Goal: Task Accomplishment & Management: Manage account settings

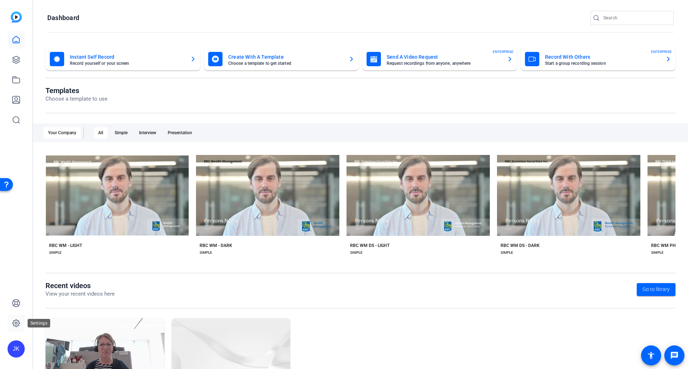
click at [17, 323] on icon at bounding box center [16, 323] width 2 height 2
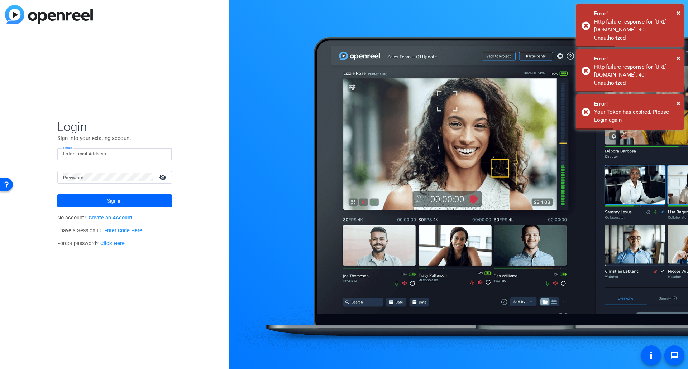
click at [103, 155] on input "Email" at bounding box center [114, 154] width 103 height 9
type input "[PERSON_NAME][EMAIL_ADDRESS][PERSON_NAME][DOMAIN_NAME]"
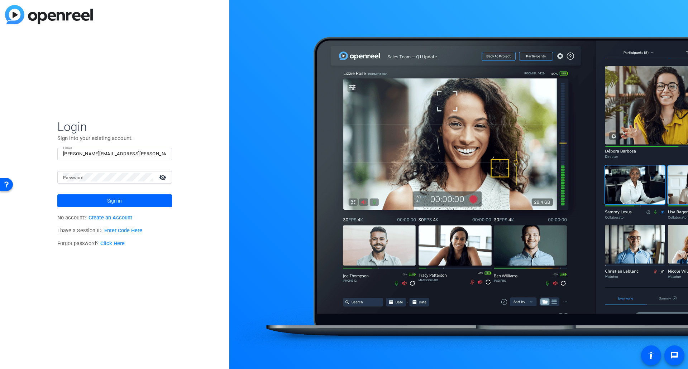
click at [84, 183] on div at bounding box center [108, 177] width 90 height 13
click at [57, 194] on button "Sign in" at bounding box center [114, 200] width 115 height 13
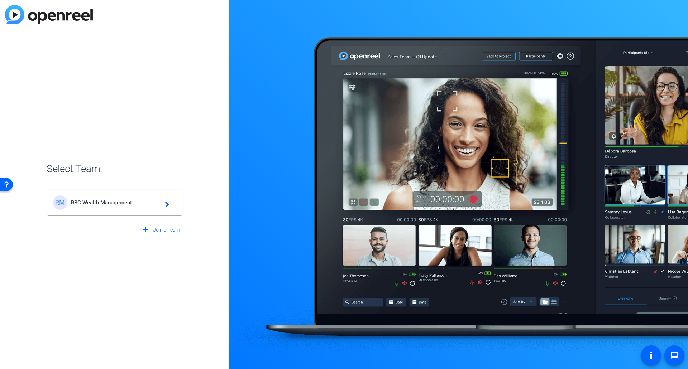
click at [99, 203] on span "RBC Wealth Management" at bounding box center [116, 202] width 90 height 6
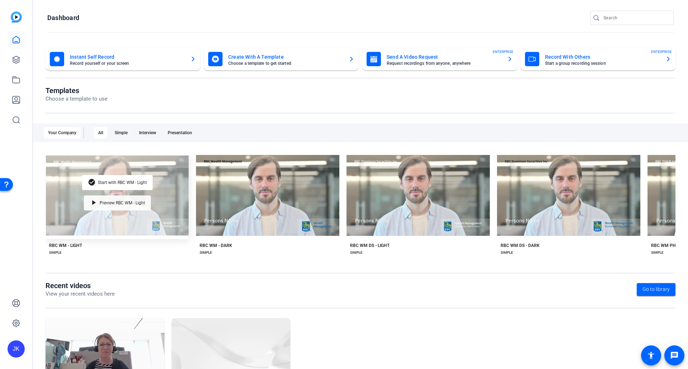
click at [123, 202] on span "Preview RBC WM - Light" at bounding box center [122, 203] width 45 height 4
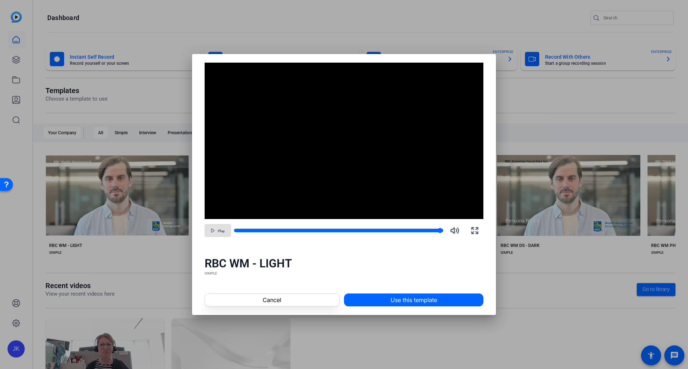
click at [440, 230] on div "Play" at bounding box center [343, 230] width 279 height 17
click at [404, 231] on div at bounding box center [321, 231] width 174 height 4
click at [270, 299] on span "Cancel" at bounding box center [271, 300] width 19 height 9
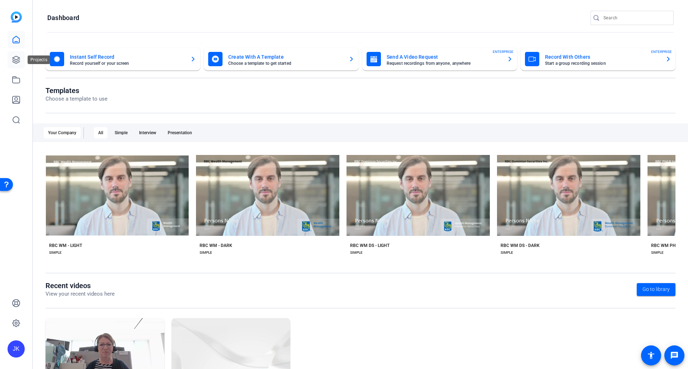
click at [13, 63] on icon at bounding box center [16, 60] width 9 height 9
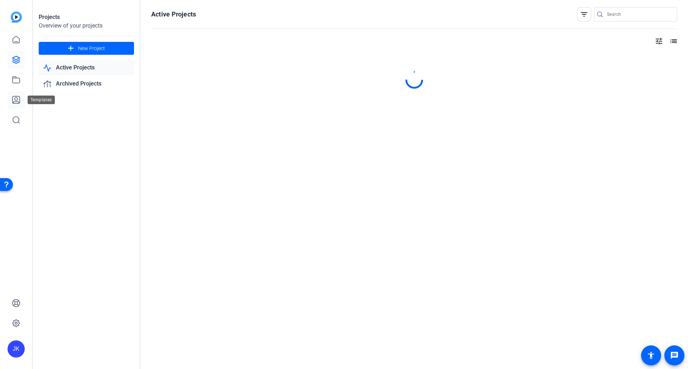
click at [17, 94] on link at bounding box center [16, 99] width 17 height 17
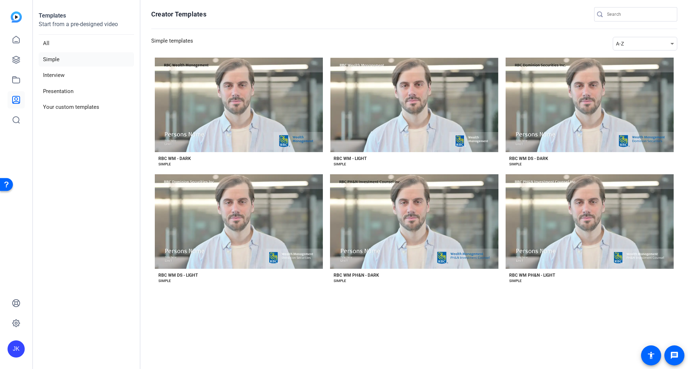
click at [53, 59] on li "Simple" at bounding box center [86, 59] width 95 height 15
click at [56, 63] on li "Simple" at bounding box center [86, 59] width 95 height 15
click at [50, 59] on li "Simple" at bounding box center [86, 59] width 95 height 15
click at [47, 41] on li "All" at bounding box center [86, 43] width 95 height 15
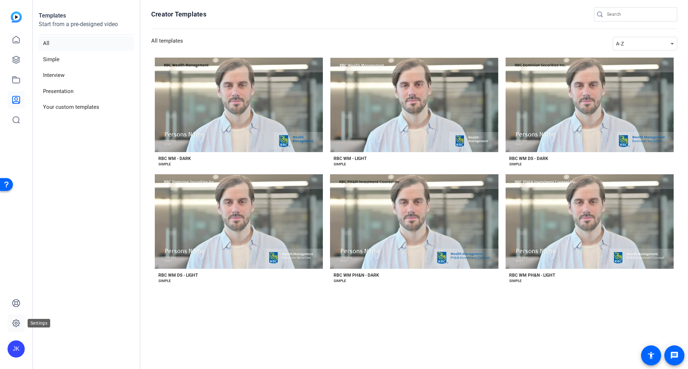
click at [13, 322] on icon at bounding box center [16, 323] width 9 height 9
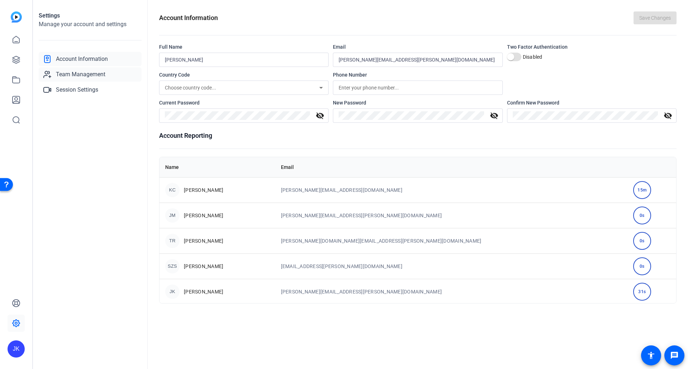
click at [83, 73] on span "Team Management" at bounding box center [80, 74] width 49 height 9
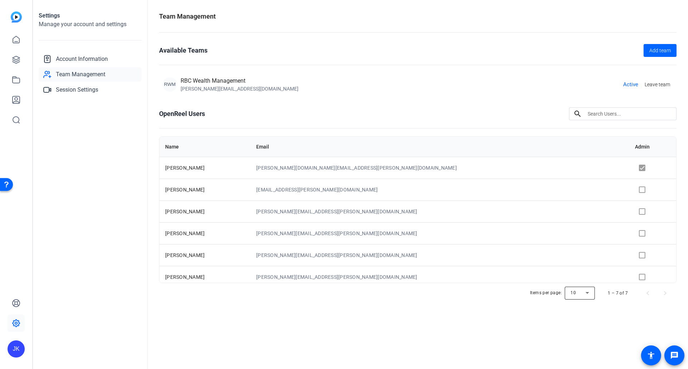
click at [582, 293] on div at bounding box center [579, 293] width 30 height 17
click at [575, 319] on span "20" at bounding box center [572, 319] width 5 height 9
click at [90, 59] on span "Account Information" at bounding box center [82, 59] width 52 height 9
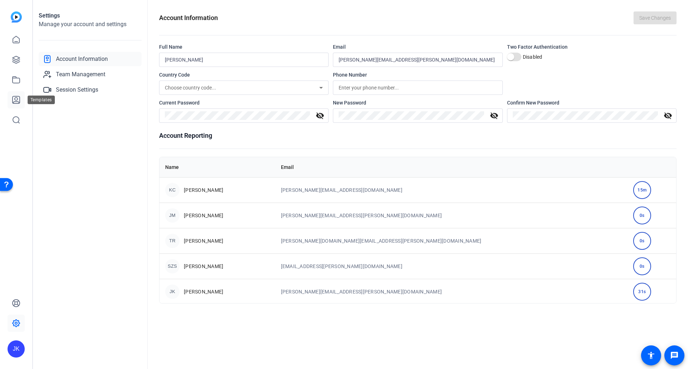
click at [15, 101] on icon at bounding box center [16, 100] width 9 height 9
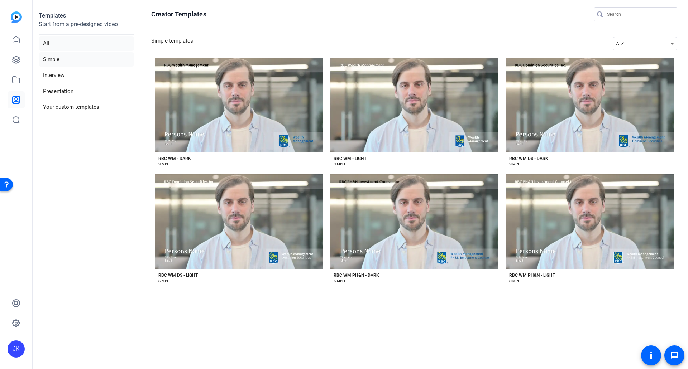
click at [50, 43] on li "All" at bounding box center [86, 43] width 95 height 15
click at [51, 62] on li "Simple" at bounding box center [86, 59] width 95 height 15
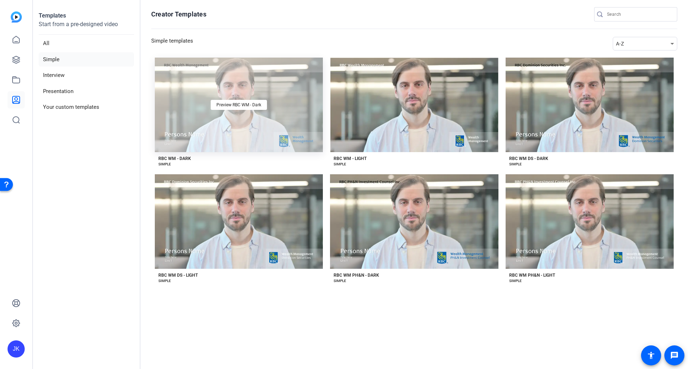
click at [227, 144] on div "Preview RBC WM - Dark" at bounding box center [239, 105] width 168 height 95
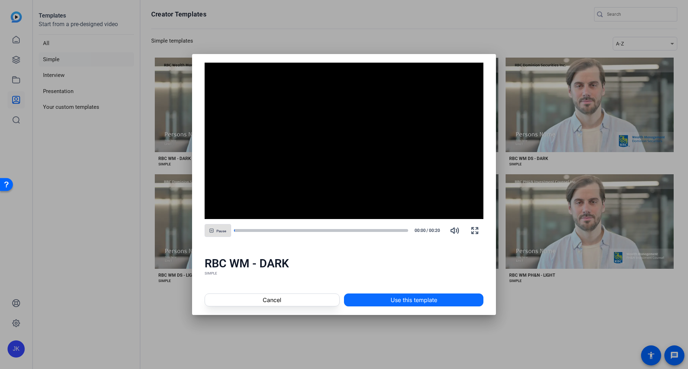
click at [389, 300] on span at bounding box center [413, 300] width 139 height 17
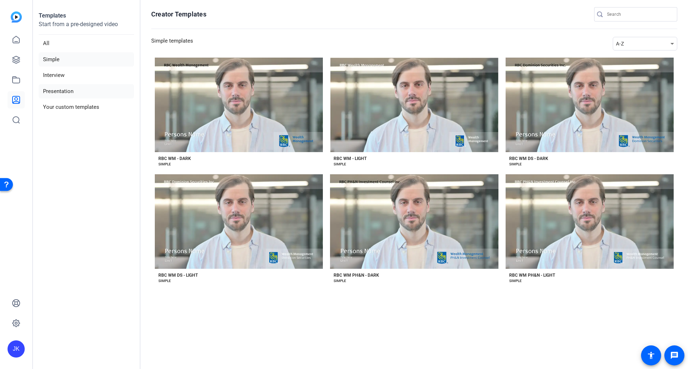
click at [71, 87] on li "Presentation" at bounding box center [86, 91] width 95 height 15
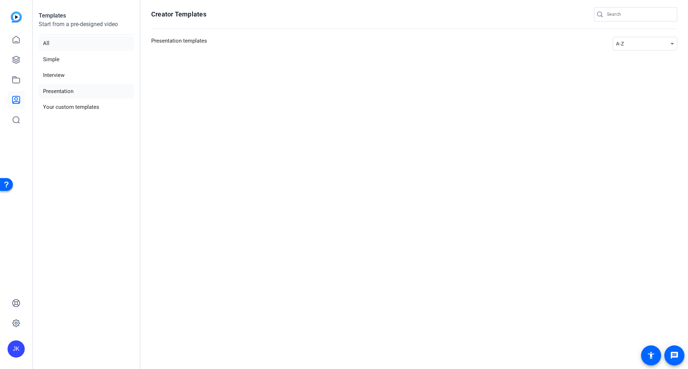
click at [51, 46] on li "All" at bounding box center [86, 43] width 95 height 15
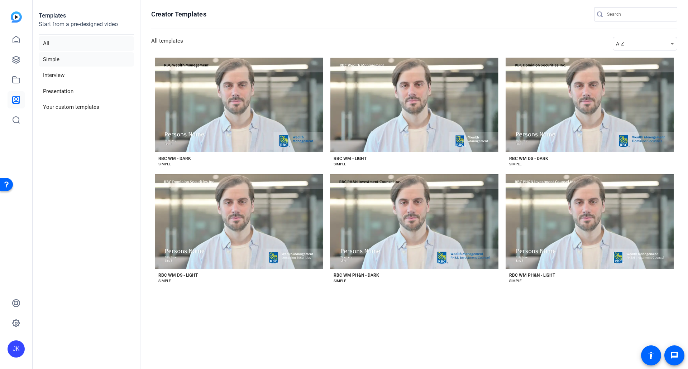
click at [53, 58] on li "Simple" at bounding box center [86, 59] width 95 height 15
click at [19, 82] on icon at bounding box center [16, 80] width 9 height 9
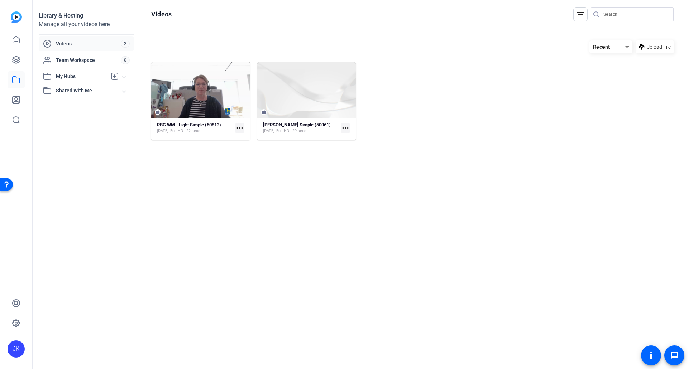
click at [346, 128] on mat-icon "more_horiz" at bounding box center [345, 128] width 9 height 9
click at [360, 138] on span "Edit in Creator" at bounding box center [361, 139] width 30 height 9
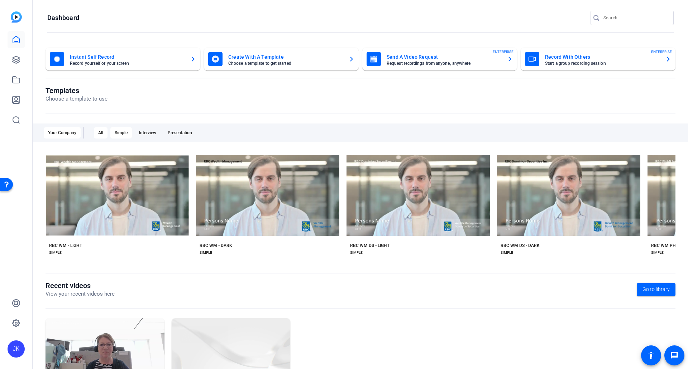
click at [123, 130] on div "Simple" at bounding box center [120, 132] width 21 height 11
click at [120, 128] on div "Simple" at bounding box center [120, 132] width 21 height 11
click at [148, 133] on div "Interview" at bounding box center [148, 132] width 26 height 11
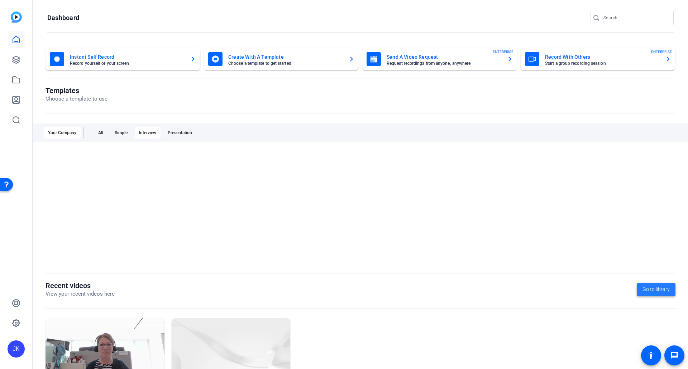
click at [651, 292] on span "Go to library" at bounding box center [655, 290] width 27 height 8
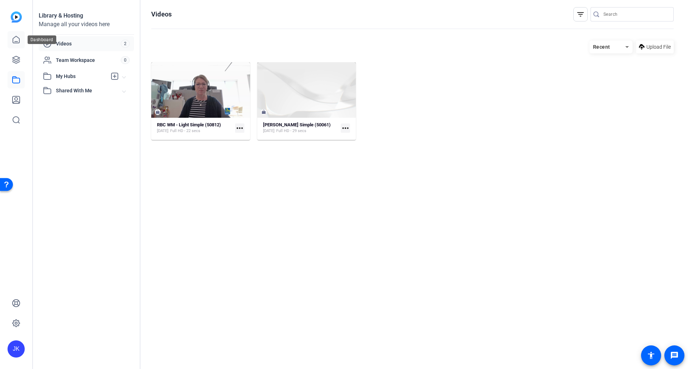
click at [18, 39] on icon at bounding box center [16, 39] width 9 height 9
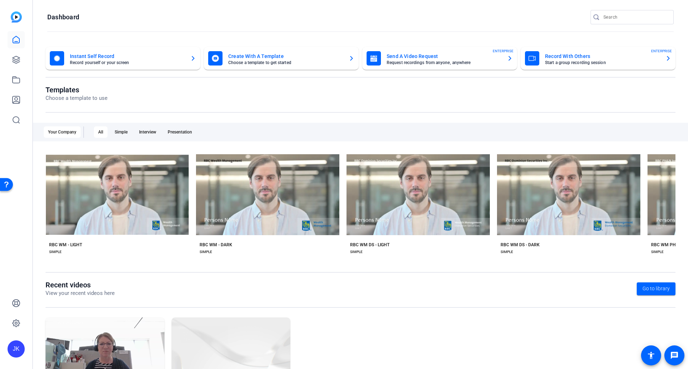
scroll to position [1, 0]
click at [651, 290] on span "Go to library" at bounding box center [655, 289] width 27 height 8
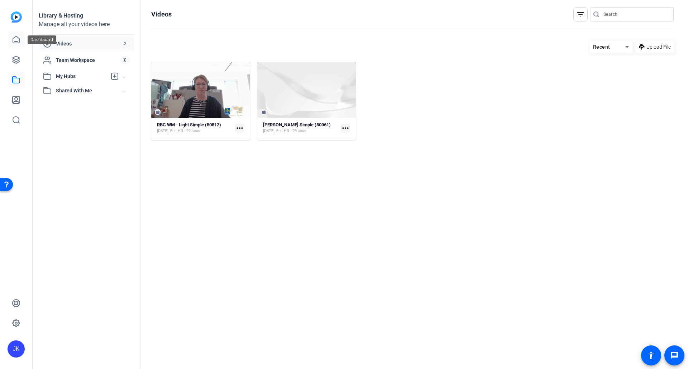
click at [19, 42] on icon at bounding box center [16, 39] width 6 height 7
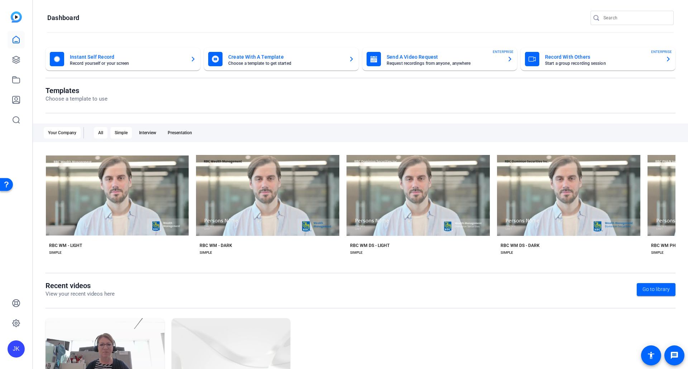
click at [122, 131] on div "Simple" at bounding box center [120, 132] width 21 height 11
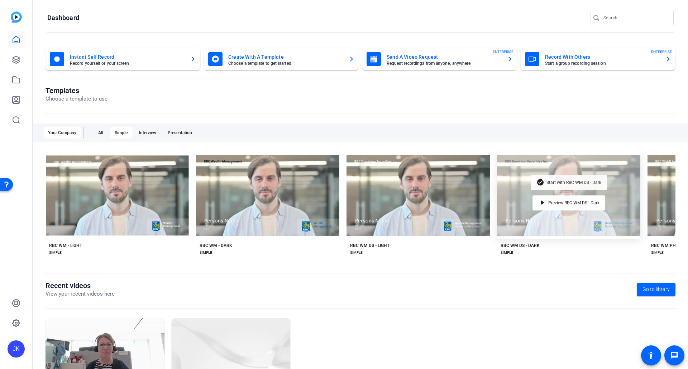
click at [563, 180] on span "Start with RBC WM DS - Dark" at bounding box center [573, 182] width 55 height 4
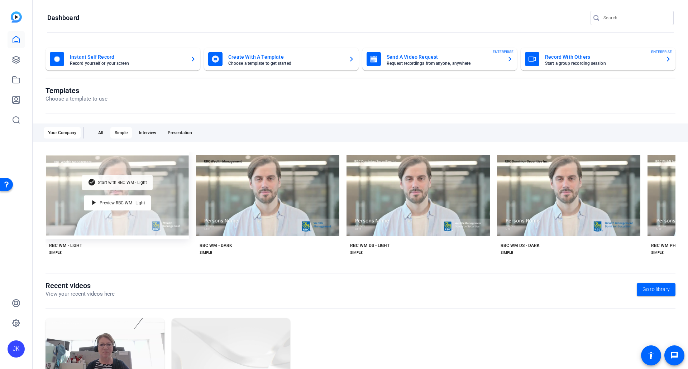
click at [133, 183] on span "Start with RBC WM - Light" at bounding box center [122, 182] width 49 height 4
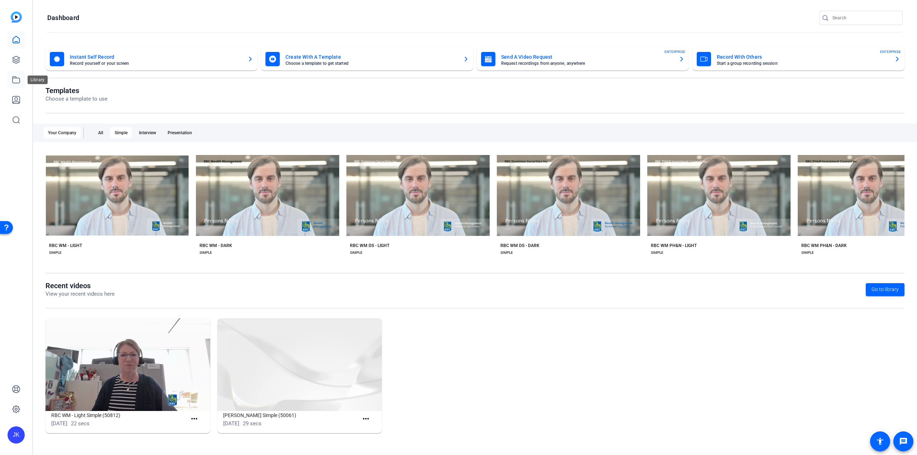
click at [17, 82] on icon at bounding box center [16, 80] width 9 height 9
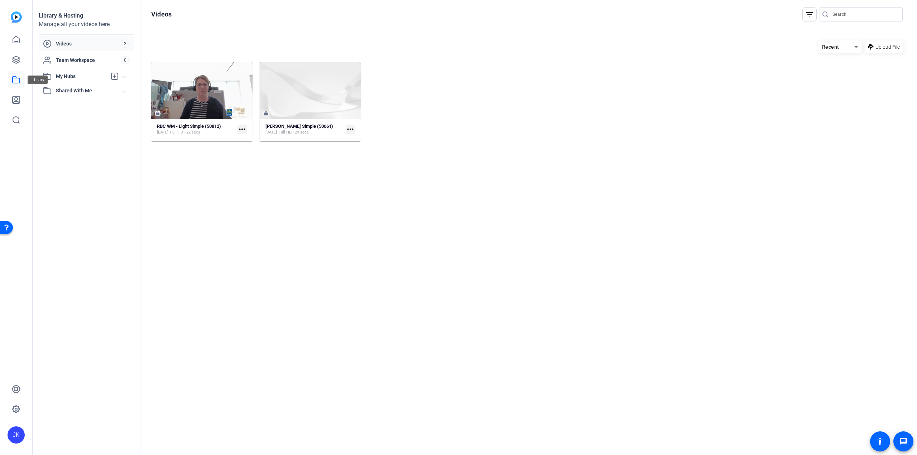
click at [16, 80] on icon at bounding box center [16, 80] width 9 height 9
click at [15, 100] on icon at bounding box center [16, 100] width 9 height 9
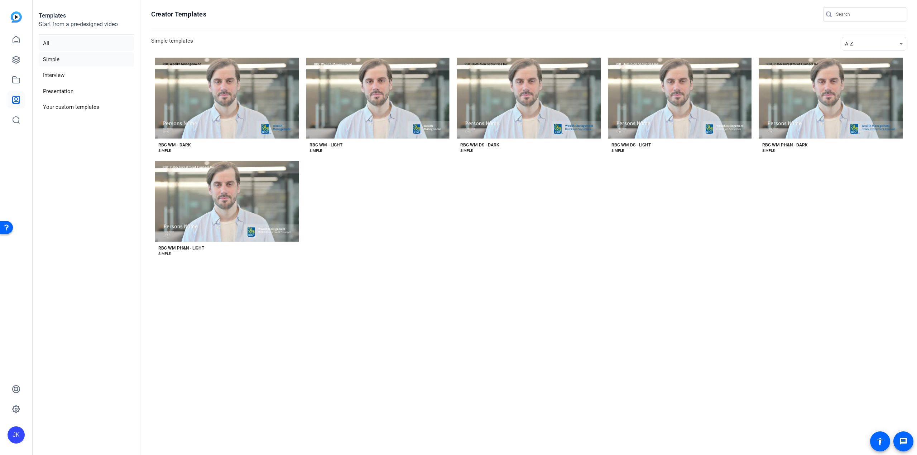
click at [47, 44] on li "All" at bounding box center [86, 43] width 95 height 15
click at [14, 369] on icon at bounding box center [16, 409] width 9 height 9
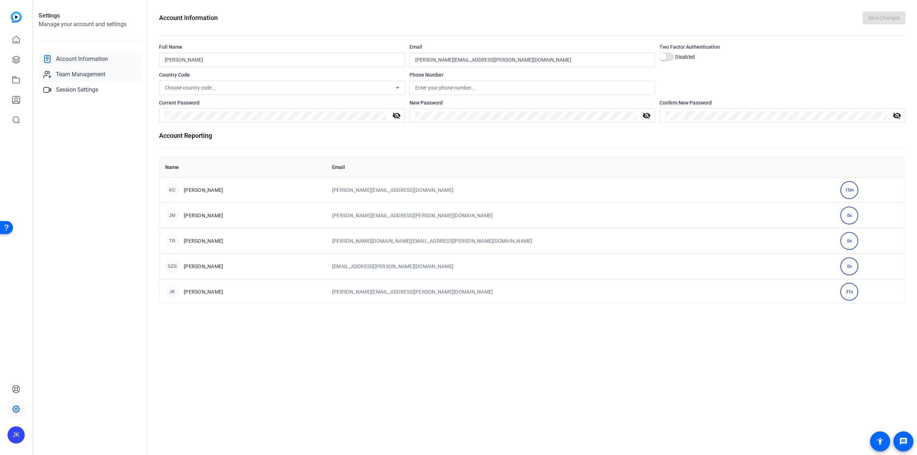
click at [71, 73] on span "Team Management" at bounding box center [80, 74] width 49 height 9
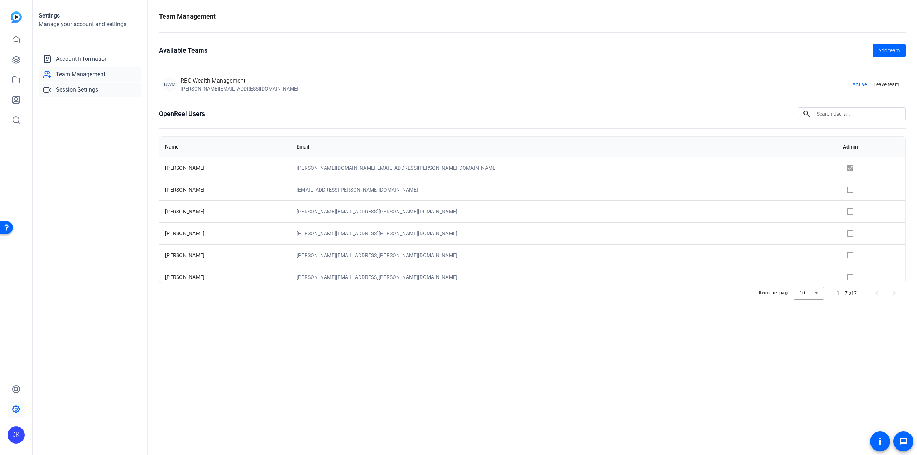
click at [80, 87] on span "Session Settings" at bounding box center [77, 90] width 42 height 9
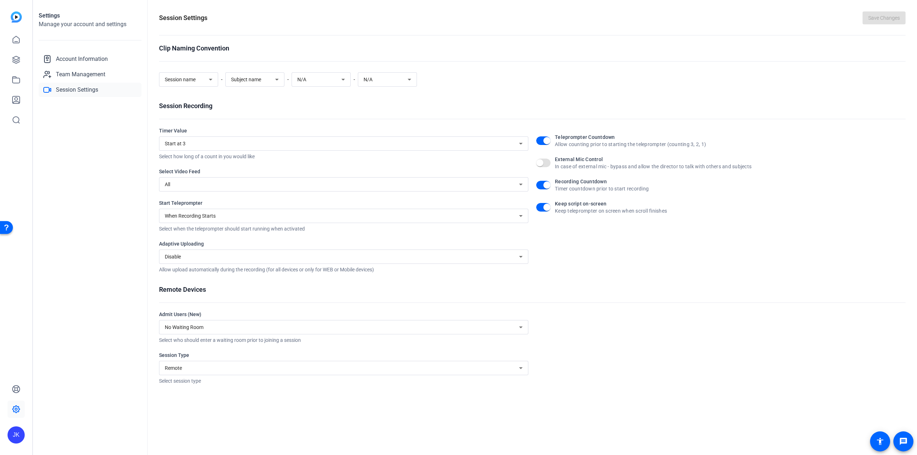
click at [411, 149] on div "Start at 3" at bounding box center [344, 143] width 358 height 14
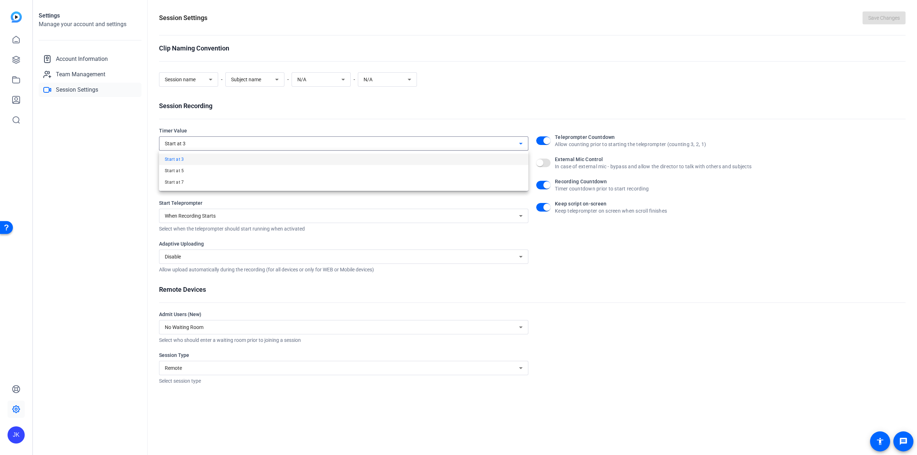
click at [380, 144] on div at bounding box center [458, 227] width 917 height 455
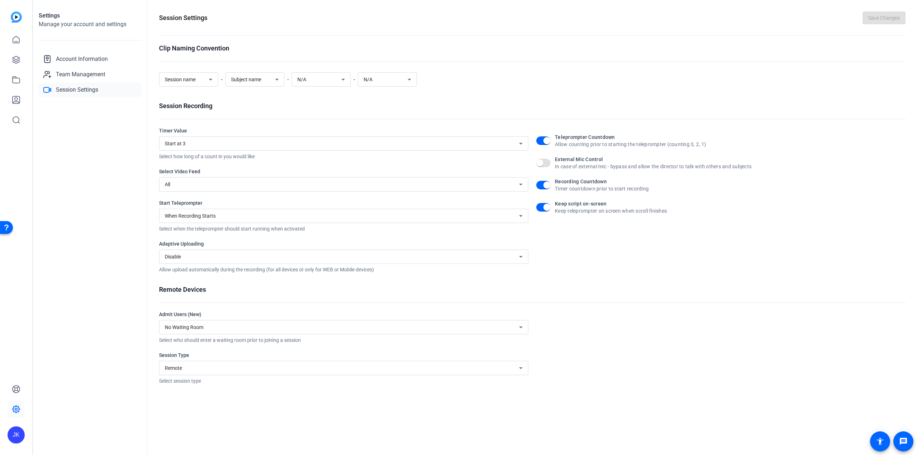
click at [109, 126] on div "Settings Manage your account and settings Account Information Team Management S…" at bounding box center [90, 227] width 115 height 455
click at [290, 194] on div "Timer Value Start at 3 Select how long of a count in you would like Select Vide…" at bounding box center [343, 200] width 369 height 146
click at [290, 188] on div "All" at bounding box center [342, 184] width 354 height 9
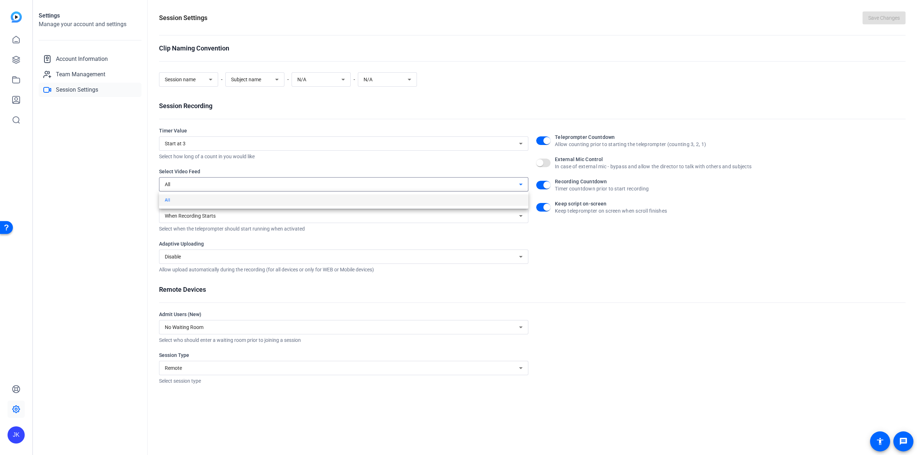
click at [290, 188] on div at bounding box center [458, 227] width 917 height 455
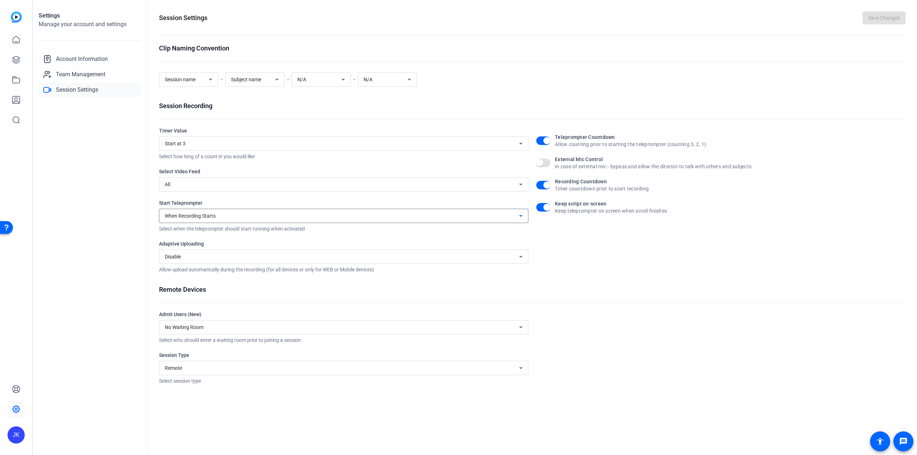
click at [192, 216] on span "When Recording Starts" at bounding box center [190, 216] width 51 height 6
click at [192, 216] on div at bounding box center [458, 227] width 917 height 455
click at [144, 221] on div "Settings Manage your account and settings Account Information Team Management S…" at bounding box center [90, 227] width 115 height 455
click at [218, 332] on div "No Waiting Room" at bounding box center [344, 327] width 358 height 14
click at [218, 331] on div at bounding box center [458, 227] width 917 height 455
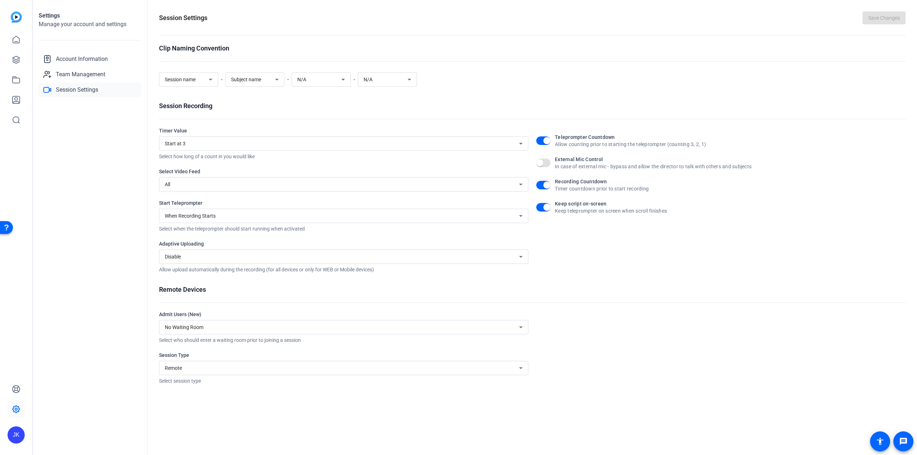
click at [124, 325] on div "Settings Manage your account and settings Account Information Team Management S…" at bounding box center [90, 227] width 115 height 455
click at [18, 40] on icon at bounding box center [16, 39] width 9 height 9
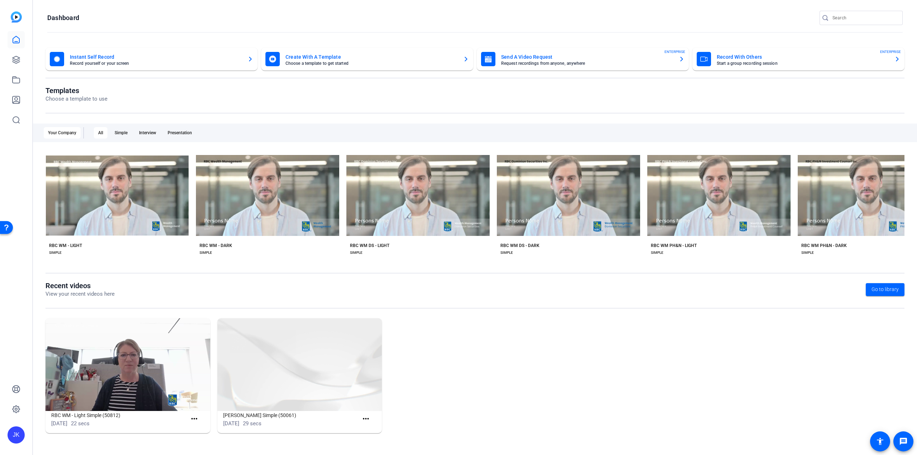
click at [347, 61] on mat-card-subtitle "Choose a template to get started" at bounding box center [371, 63] width 172 height 4
click at [19, 62] on icon at bounding box center [16, 59] width 7 height 7
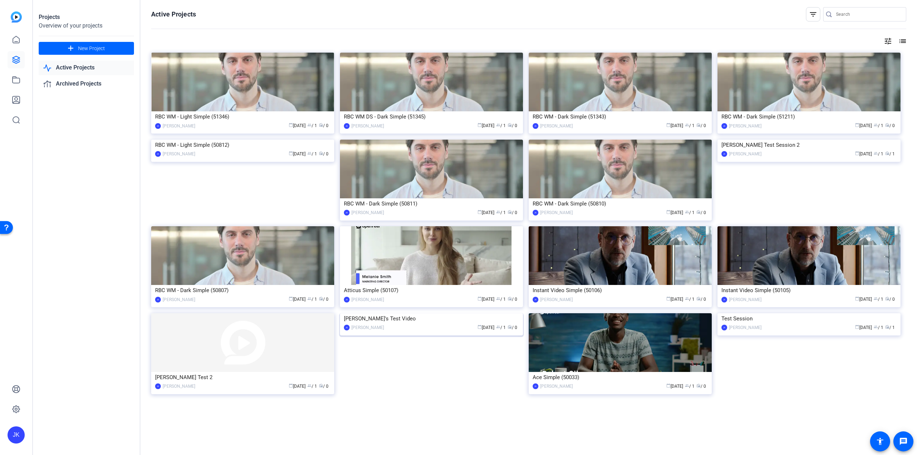
click at [429, 324] on div "[PERSON_NAME]'s Test Video" at bounding box center [431, 318] width 175 height 11
click at [14, 82] on icon at bounding box center [16, 80] width 9 height 9
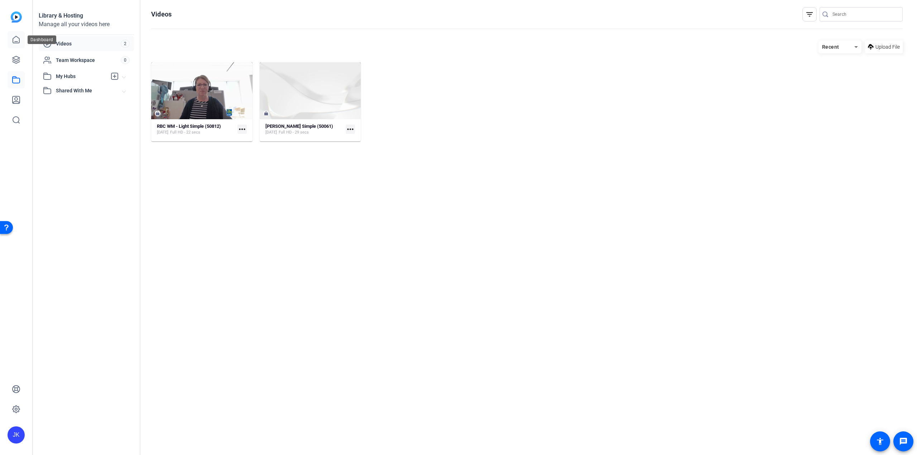
click at [18, 42] on icon at bounding box center [16, 39] width 9 height 9
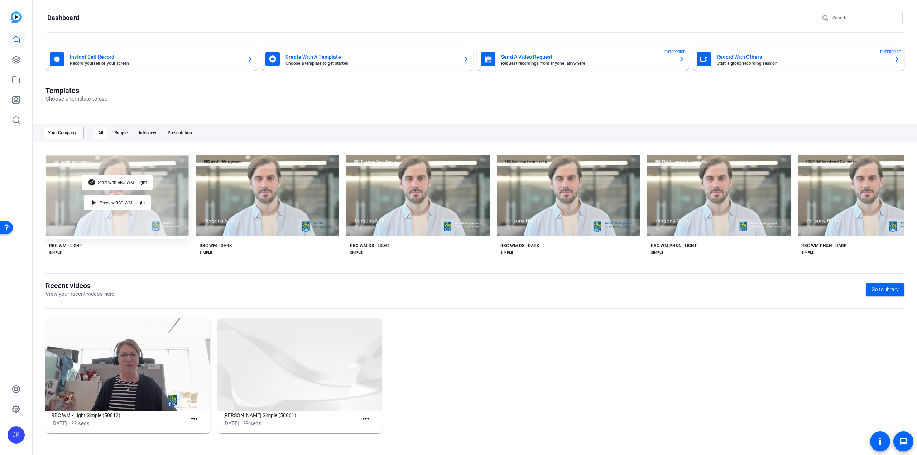
click at [164, 222] on div "check_circle Start with RBC WM - Light play_arrow Preview RBC WM - Light" at bounding box center [116, 195] width 143 height 87
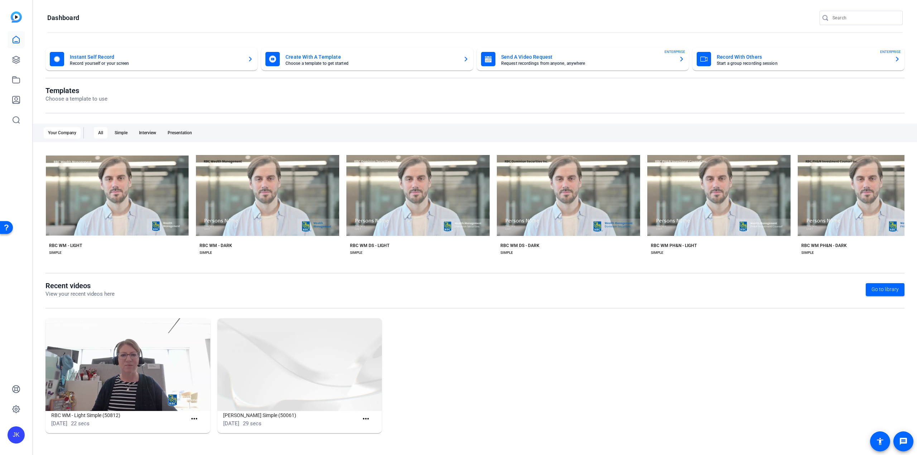
click at [568, 63] on mat-card-subtitle "Request recordings from anyone, anywhere" at bounding box center [587, 63] width 172 height 4
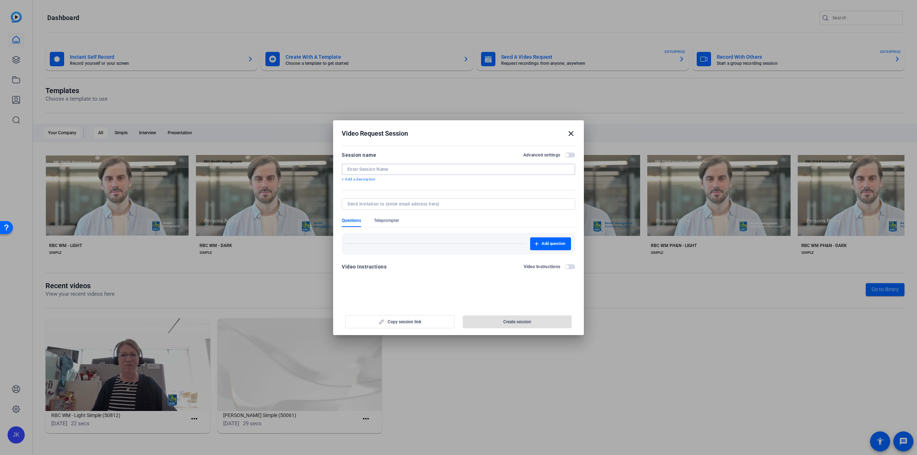
click at [377, 168] on input at bounding box center [458, 170] width 222 height 6
type input "[PERSON_NAME]'s Demo Session"
click at [386, 202] on input at bounding box center [456, 204] width 219 height 6
type input "[PERSON_NAME][EMAIL_ADDRESS][PERSON_NAME][DOMAIN_NAME]"
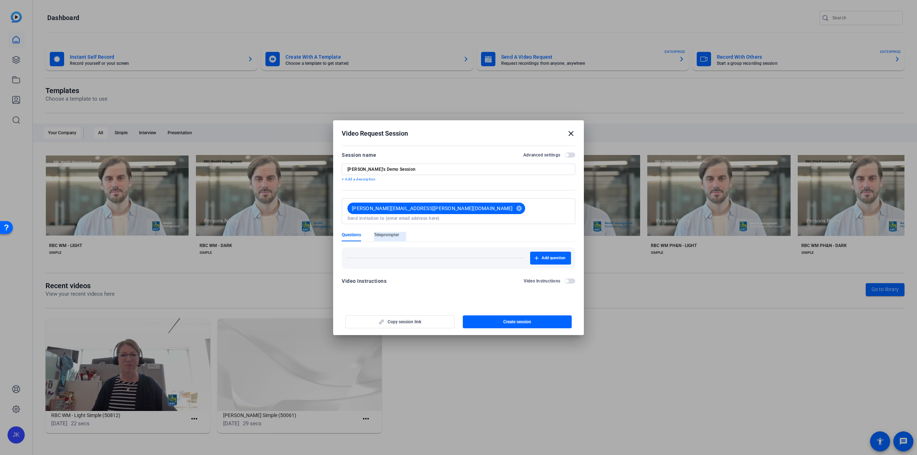
click at [379, 220] on form "Session name Advanced settings Joanne's Demo Session + Add a description joanne…" at bounding box center [458, 220] width 233 height 139
click at [392, 232] on span "Teleprompter" at bounding box center [386, 236] width 25 height 9
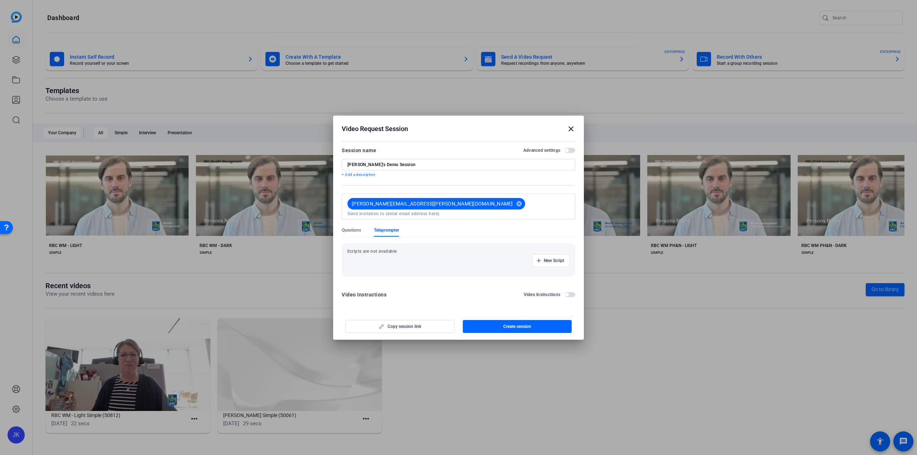
click at [377, 250] on p "Scripts are not available" at bounding box center [458, 252] width 223 height 6
click at [554, 258] on span "New Script" at bounding box center [554, 261] width 20 height 6
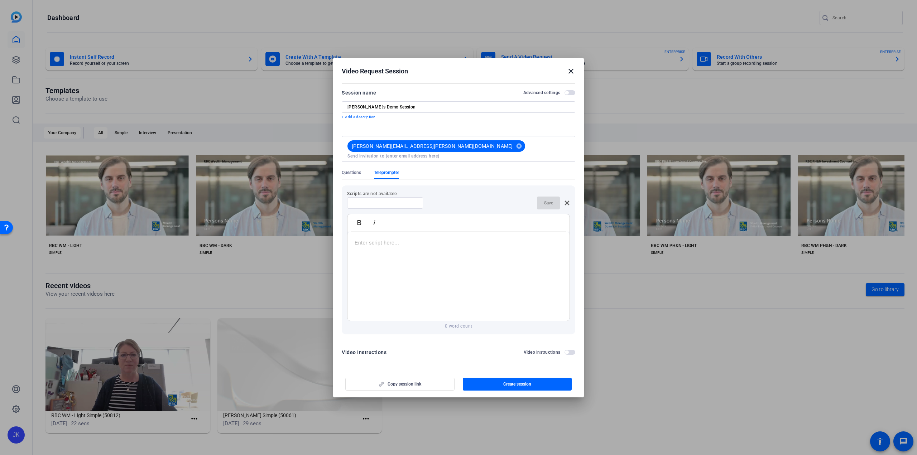
click at [374, 200] on input at bounding box center [385, 203] width 64 height 6
type input "TEST SCRIPT"
click at [384, 245] on div at bounding box center [458, 277] width 222 height 90
click at [399, 241] on p at bounding box center [459, 243] width 208 height 8
click at [385, 232] on div at bounding box center [458, 277] width 222 height 90
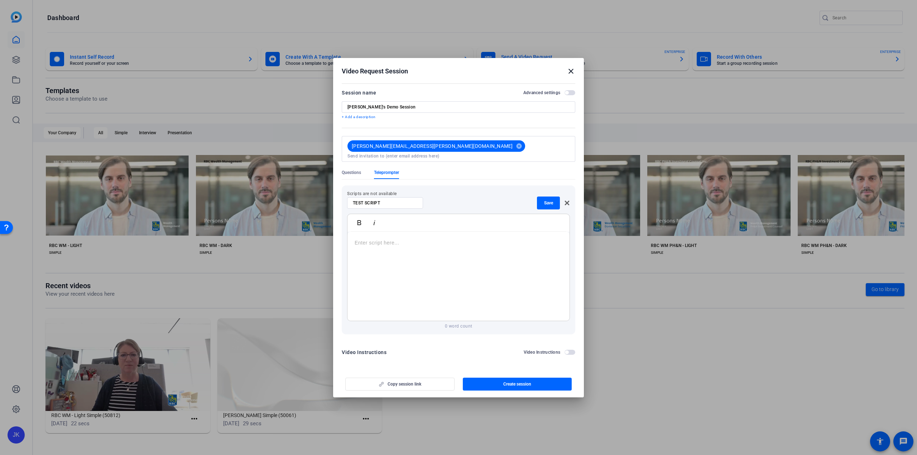
click at [389, 255] on div at bounding box center [458, 277] width 222 height 90
click at [543, 201] on span "button" at bounding box center [548, 202] width 23 height 17
click at [411, 203] on div at bounding box center [385, 202] width 64 height 11
click at [404, 202] on input at bounding box center [385, 203] width 64 height 6
type input "TEST SCRIPT"
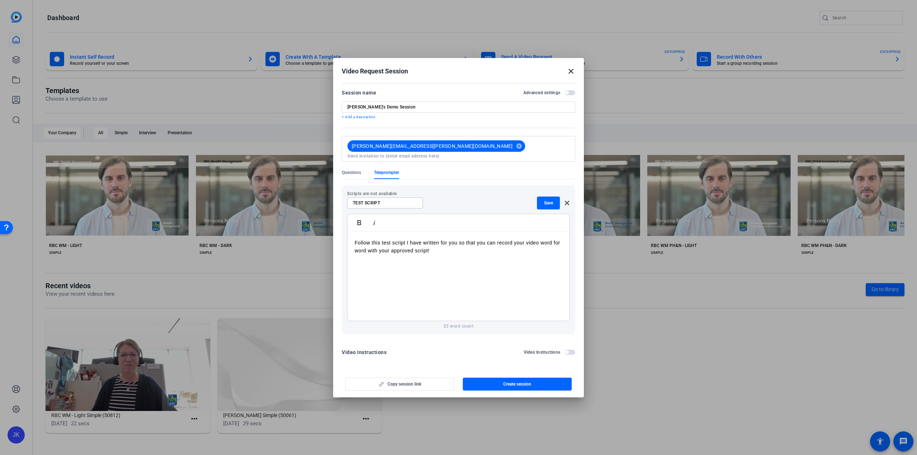
click at [492, 273] on div "Follow this test script I have written for you so that you can record your vide…" at bounding box center [458, 277] width 222 height 90
click at [516, 369] on span "Create session" at bounding box center [517, 384] width 28 height 6
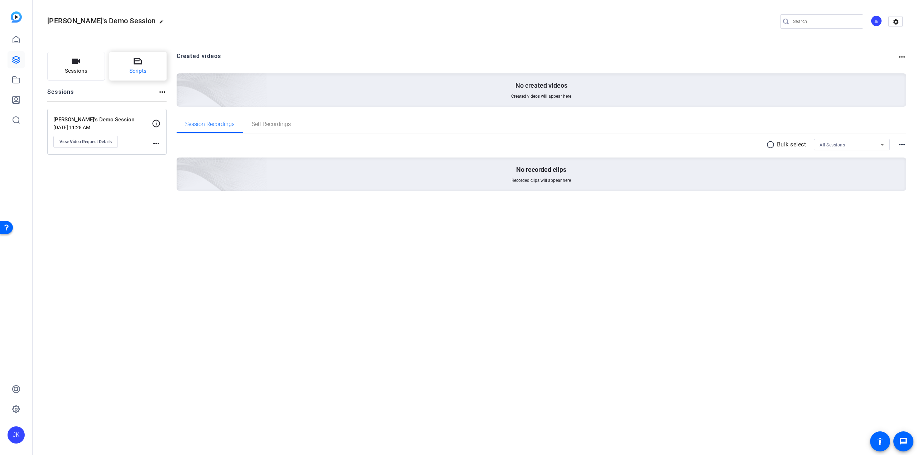
click at [143, 63] on button "Scripts" at bounding box center [138, 66] width 58 height 29
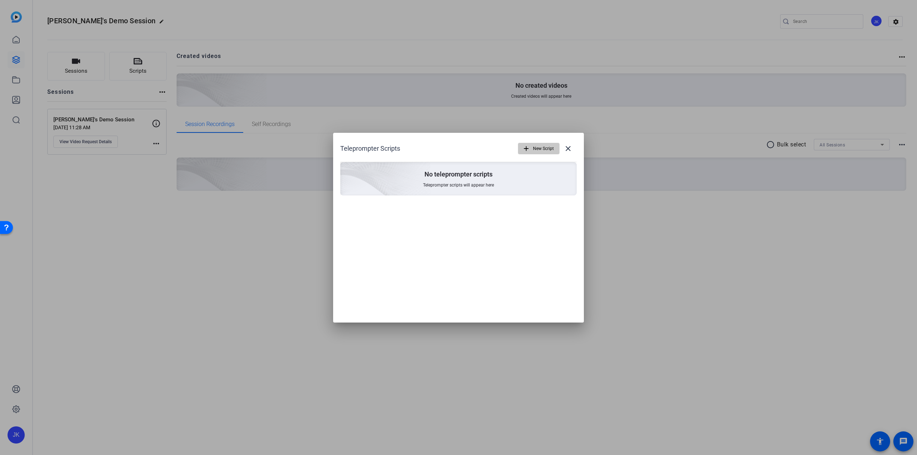
click at [535, 143] on span "New Script" at bounding box center [543, 149] width 21 height 14
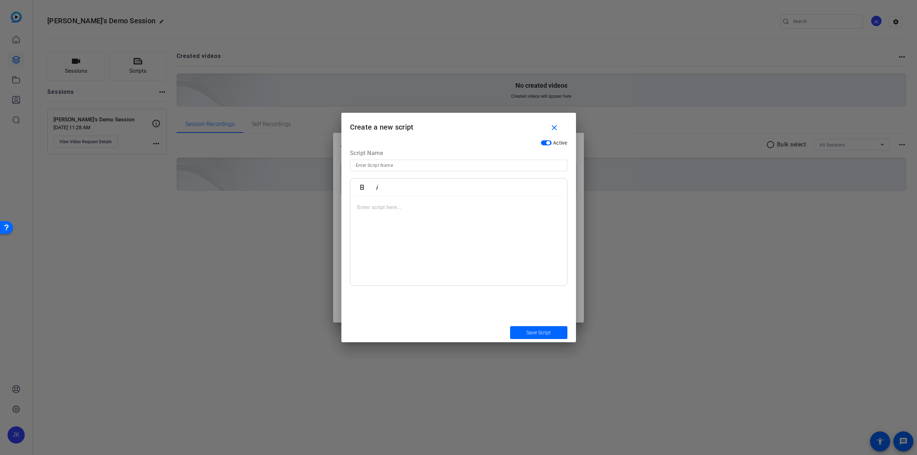
click at [377, 167] on input at bounding box center [459, 165] width 206 height 9
type input "TEST SCRIPT"
click at [371, 215] on div at bounding box center [458, 241] width 217 height 90
drag, startPoint x: 535, startPoint y: 332, endPoint x: 528, endPoint y: 332, distance: 7.2
click at [534, 331] on span "Save Script" at bounding box center [538, 333] width 25 height 8
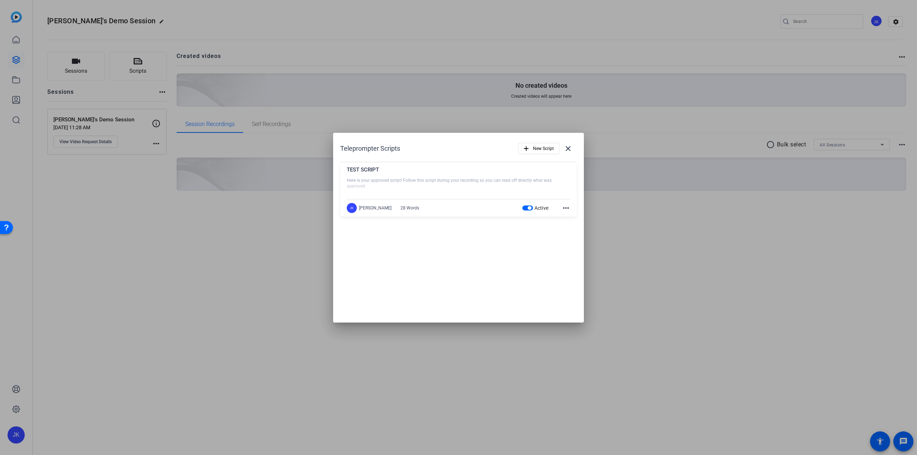
click at [567, 207] on mat-icon "more_horiz" at bounding box center [566, 208] width 9 height 9
click at [567, 207] on div at bounding box center [458, 227] width 917 height 455
click at [569, 147] on mat-icon "close" at bounding box center [568, 148] width 9 height 9
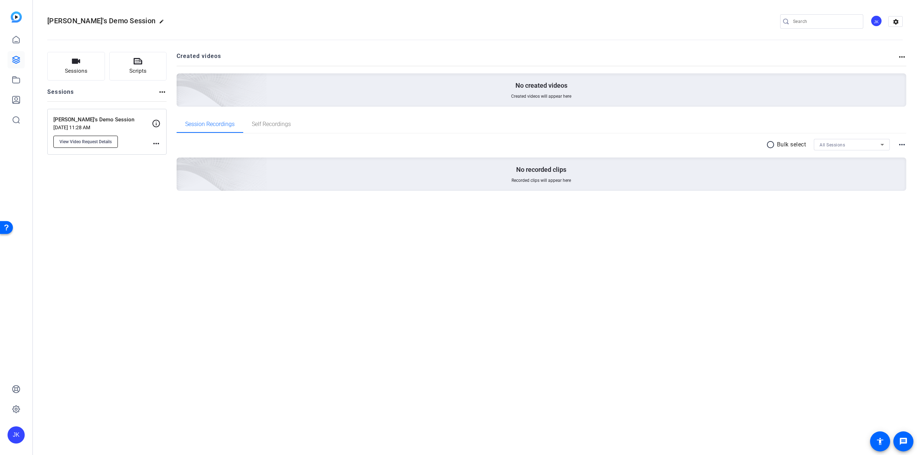
click at [98, 138] on button "View Video Request Details" at bounding box center [85, 142] width 64 height 12
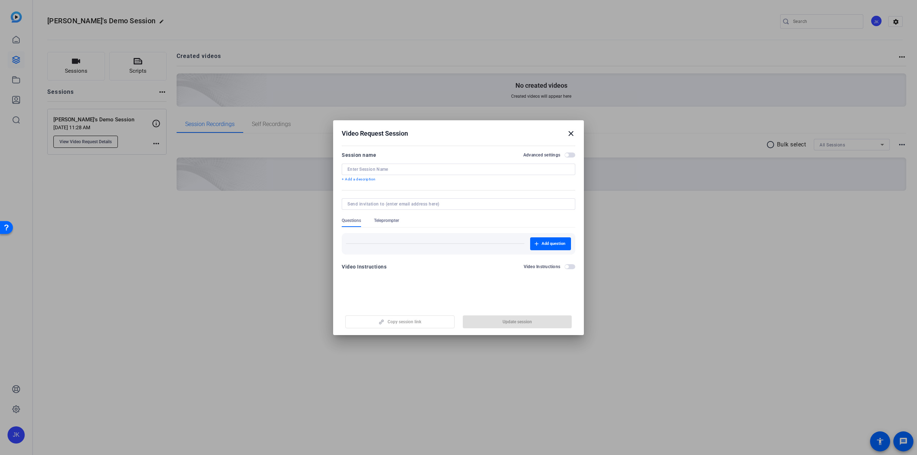
type input "[PERSON_NAME]'s Demo Session"
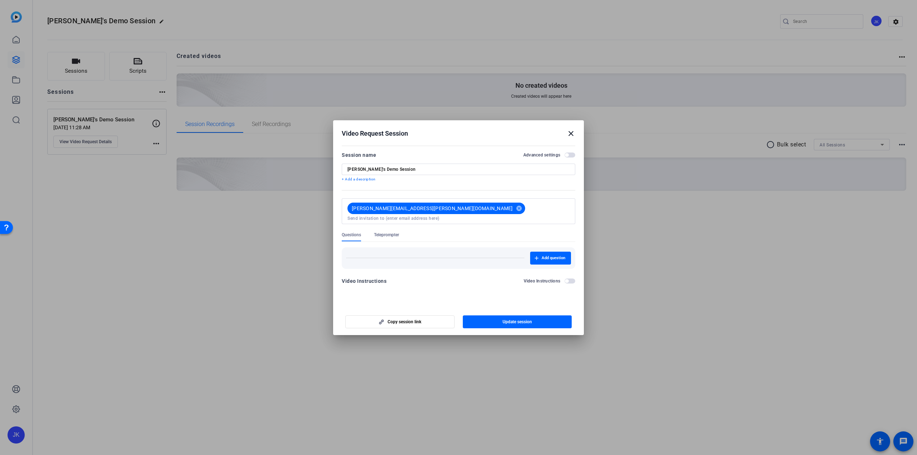
click at [390, 232] on span "Teleprompter" at bounding box center [386, 235] width 25 height 6
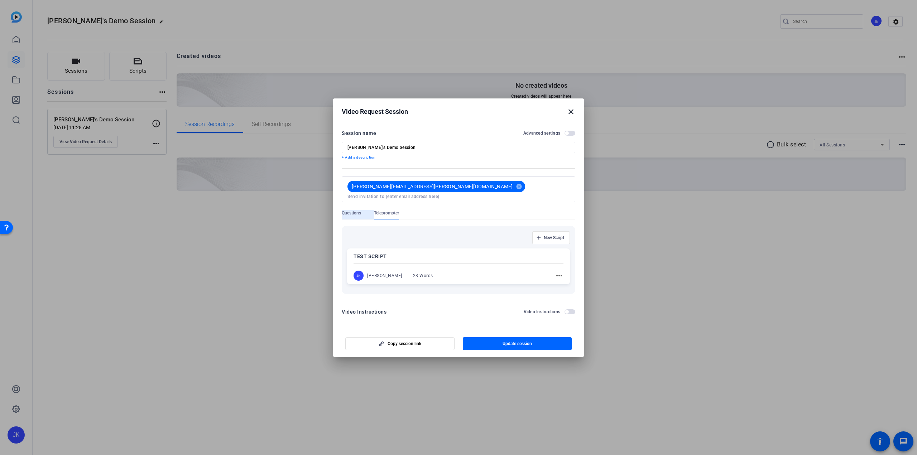
click at [347, 210] on span "Questions" at bounding box center [351, 213] width 19 height 6
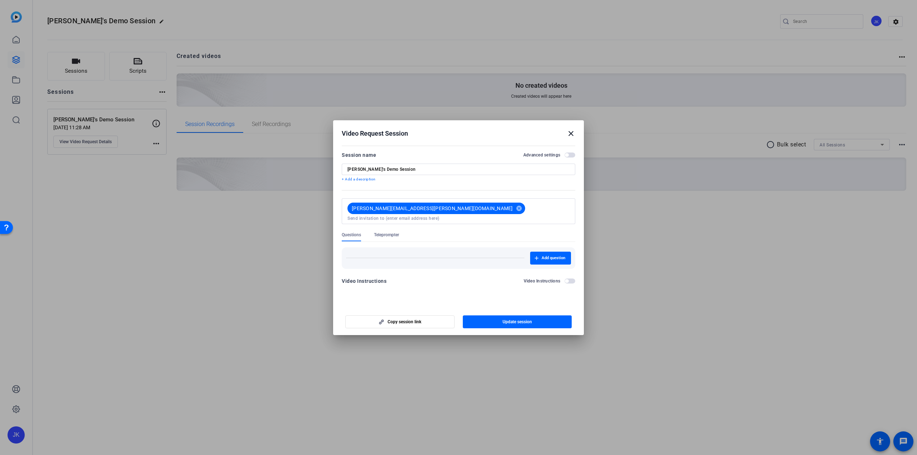
click at [571, 135] on mat-icon "close" at bounding box center [571, 133] width 9 height 9
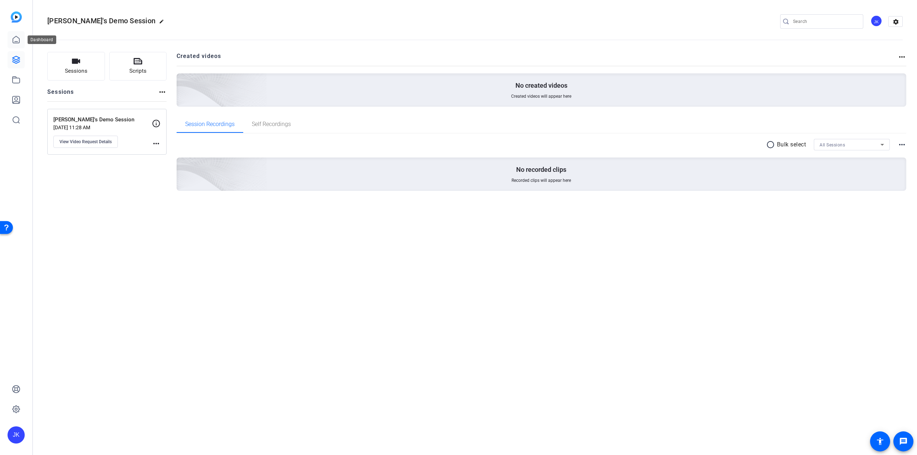
click at [15, 37] on icon at bounding box center [16, 39] width 9 height 9
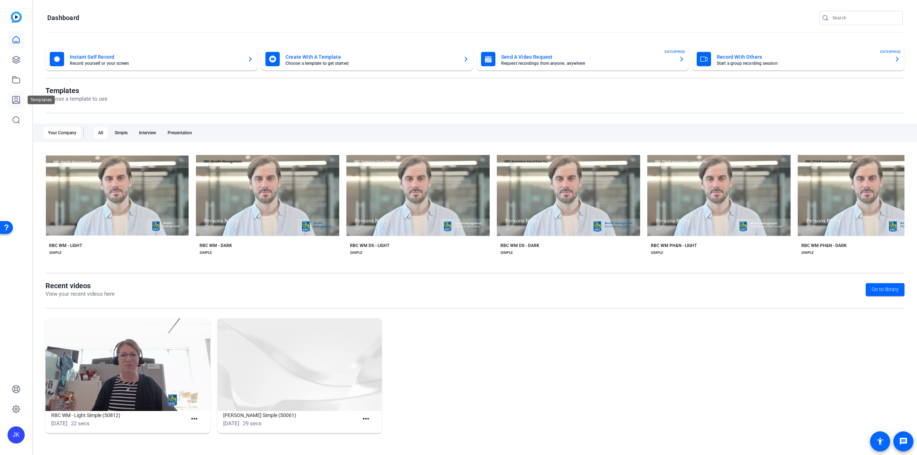
click at [17, 101] on icon at bounding box center [16, 100] width 9 height 9
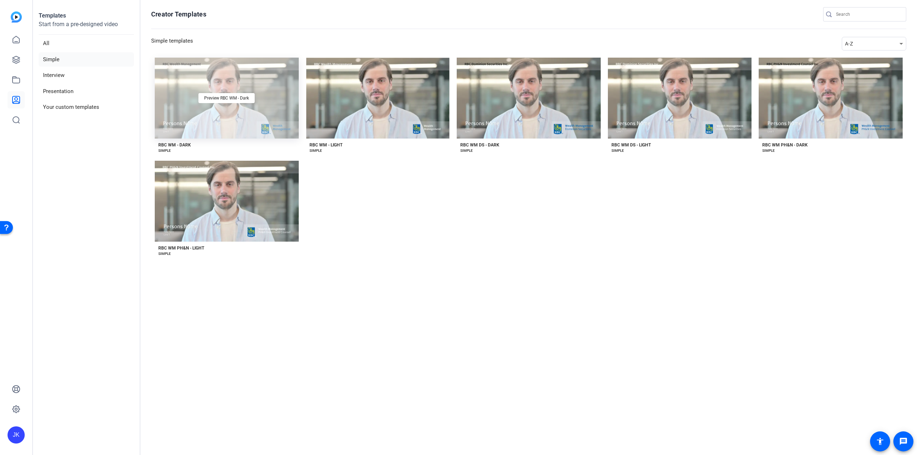
click at [198, 128] on div "Preview RBC WM - Dark" at bounding box center [227, 98] width 144 height 81
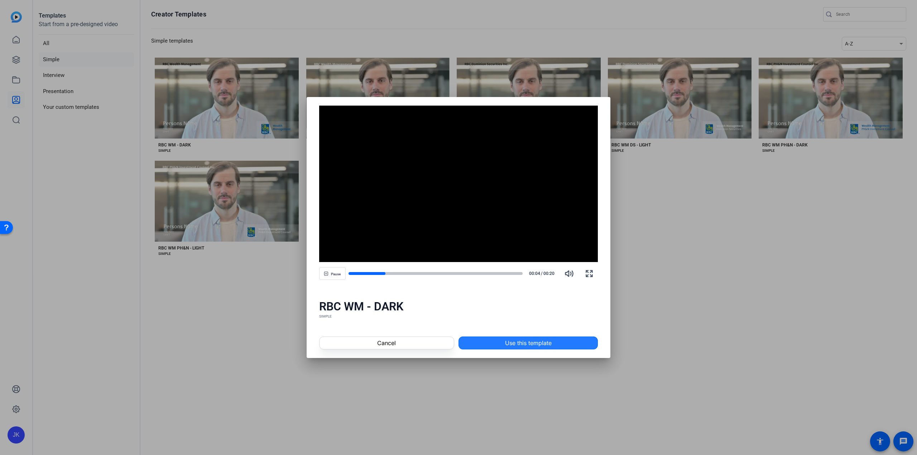
click at [538, 342] on span "Use this template" at bounding box center [528, 343] width 47 height 9
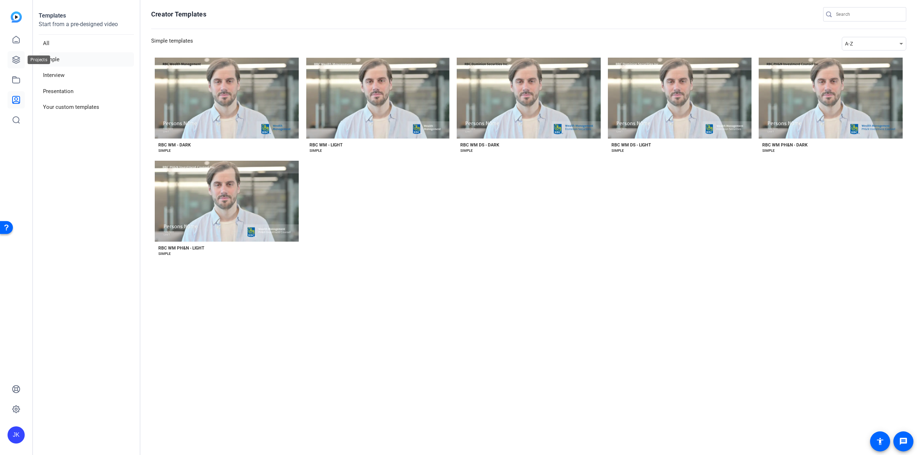
click at [16, 57] on icon at bounding box center [16, 60] width 9 height 9
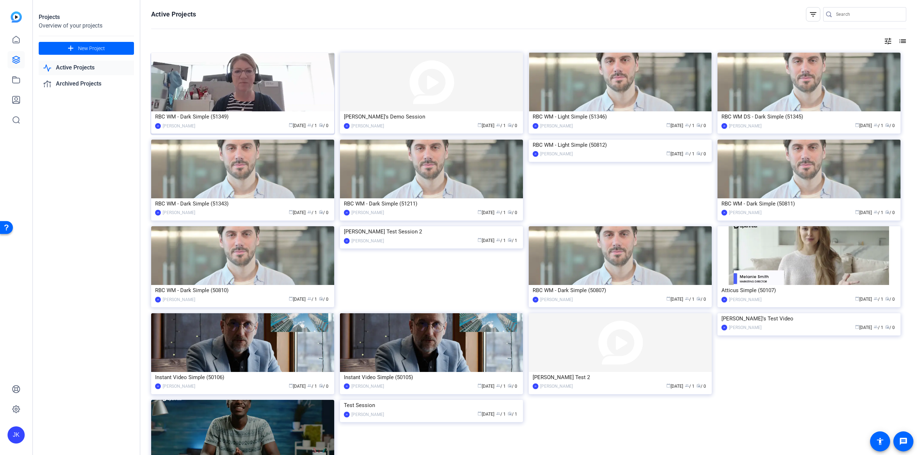
click at [230, 112] on div "RBC WM - Dark Simple (51349)" at bounding box center [242, 116] width 175 height 11
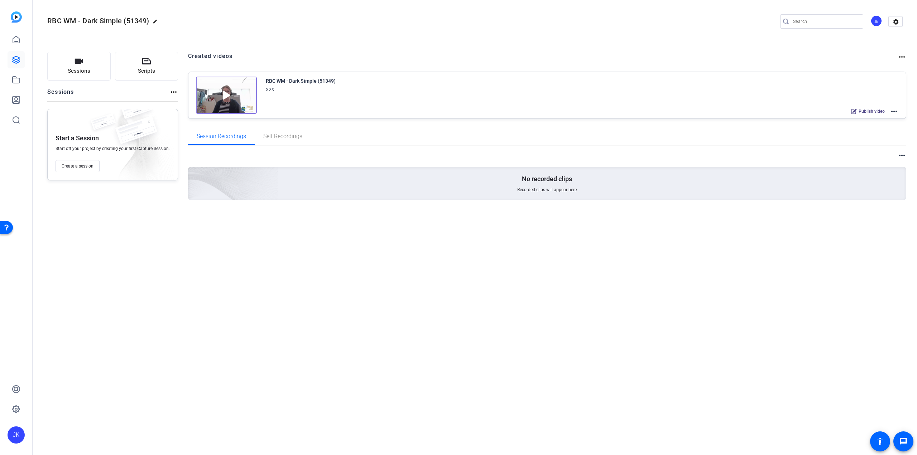
click at [155, 23] on mat-icon "edit" at bounding box center [157, 23] width 9 height 9
click at [122, 22] on span "clear" at bounding box center [122, 21] width 9 height 9
click at [16, 82] on icon at bounding box center [16, 80] width 9 height 9
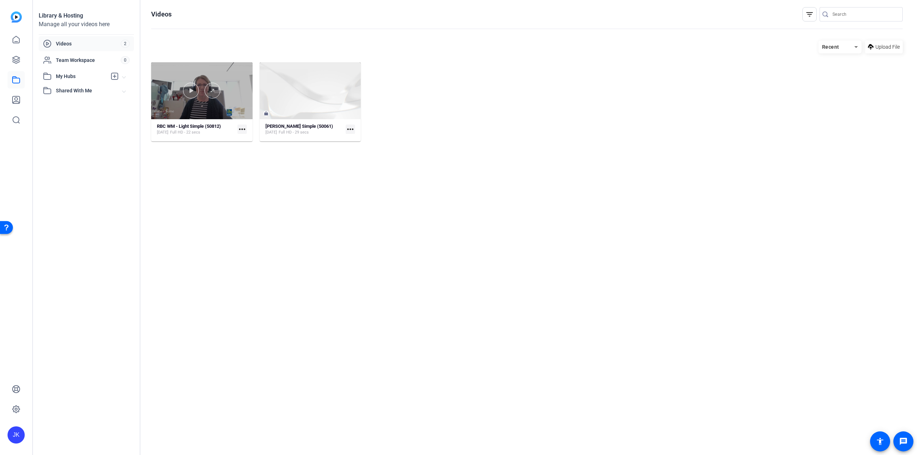
click at [195, 112] on div at bounding box center [201, 90] width 101 height 57
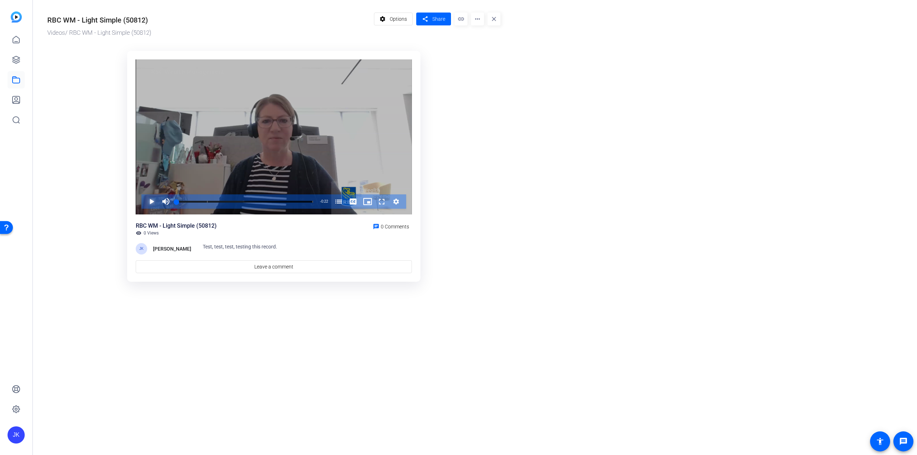
click at [144, 201] on span "Video Player" at bounding box center [144, 201] width 0 height 14
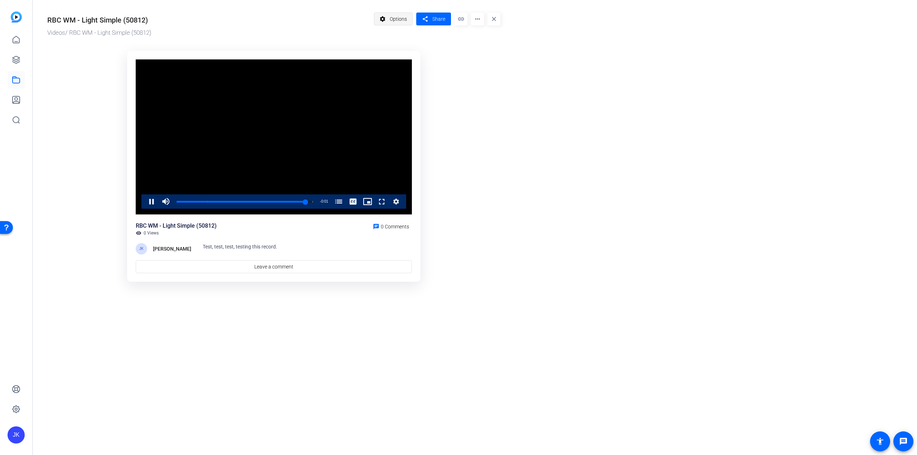
click at [395, 18] on span "Options" at bounding box center [398, 19] width 17 height 14
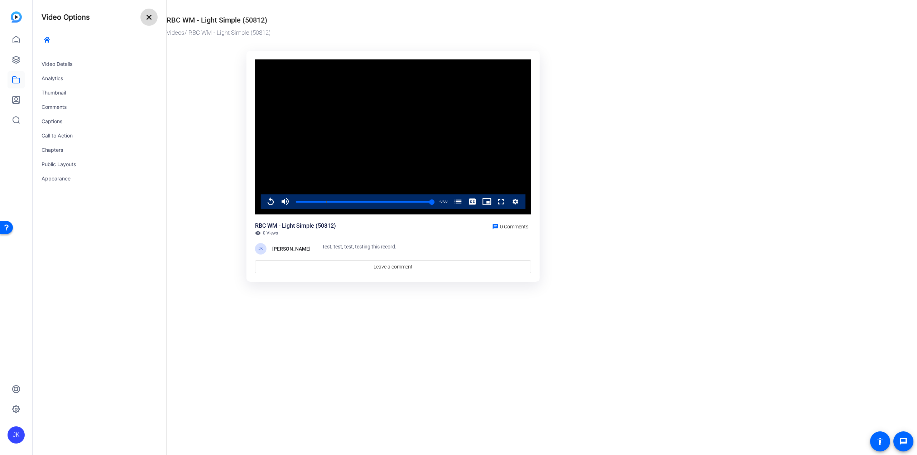
click at [152, 15] on mat-icon "close" at bounding box center [149, 17] width 9 height 9
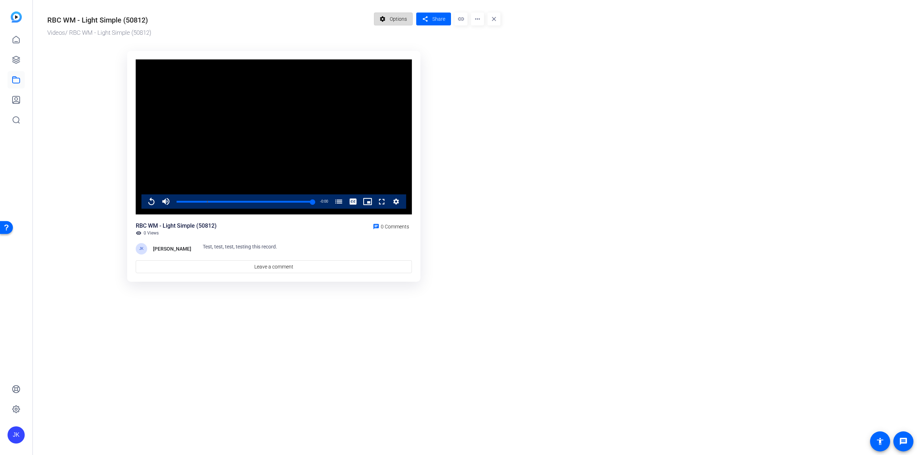
click at [392, 15] on span "Options" at bounding box center [398, 19] width 17 height 14
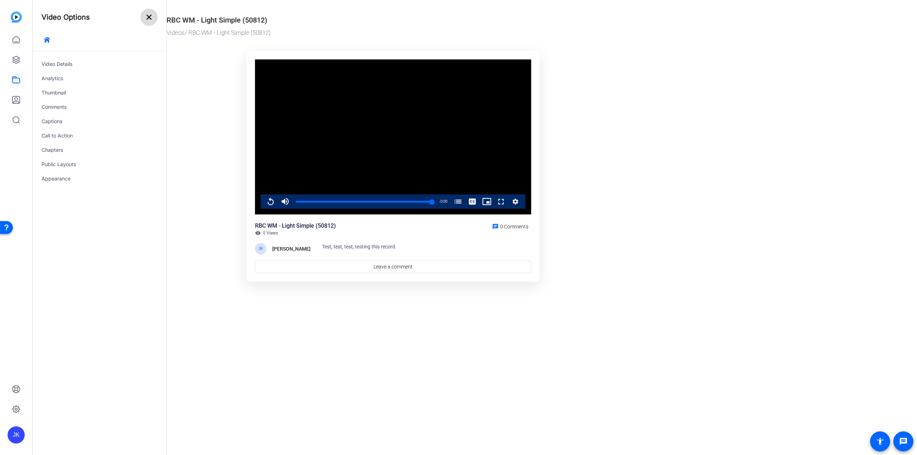
click at [149, 16] on mat-icon "close" at bounding box center [149, 17] width 9 height 9
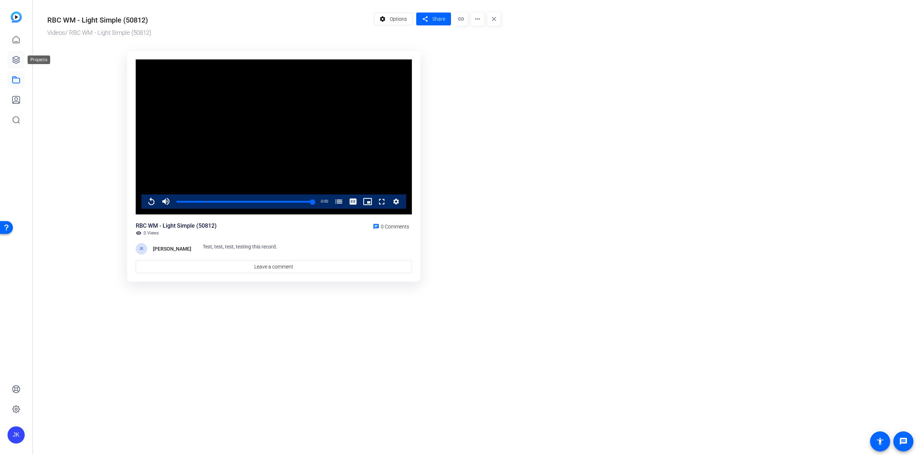
click at [18, 57] on icon at bounding box center [16, 59] width 7 height 7
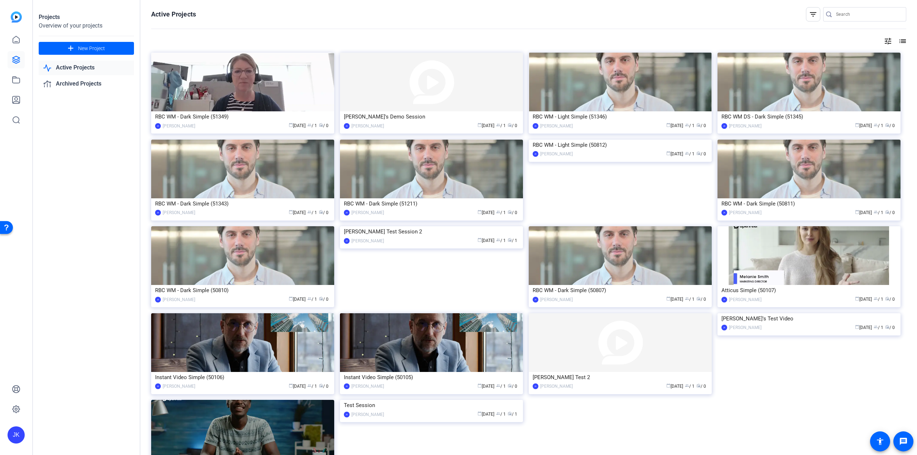
click at [77, 66] on link "Active Projects" at bounding box center [86, 68] width 95 height 15
click at [236, 121] on div "RBC WM - Dark Simple (51349)" at bounding box center [242, 116] width 175 height 11
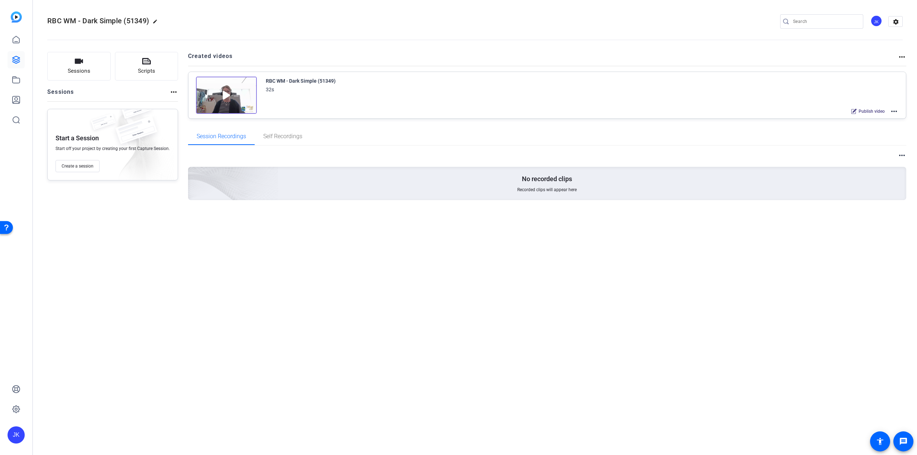
click at [156, 22] on mat-icon "edit" at bounding box center [157, 23] width 9 height 9
click at [125, 24] on span "clear" at bounding box center [122, 21] width 9 height 9
click at [687, 22] on mat-icon "settings" at bounding box center [895, 21] width 14 height 11
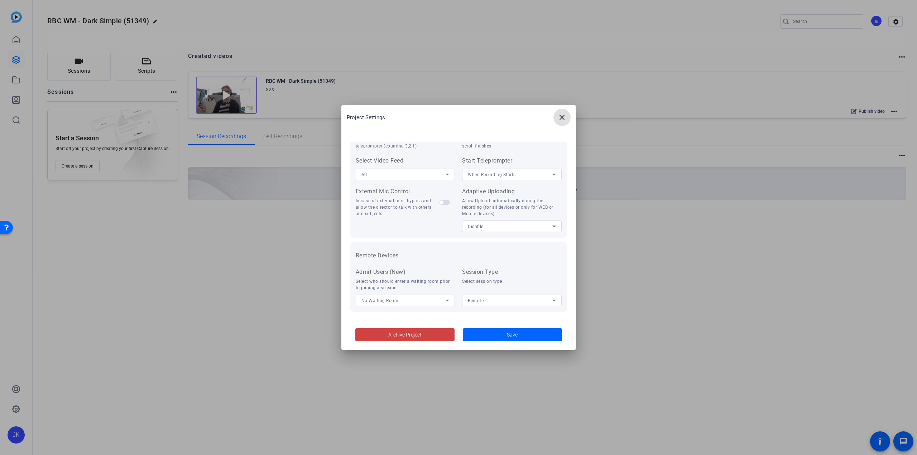
scroll to position [148, 0]
click at [564, 118] on mat-icon "close" at bounding box center [562, 117] width 9 height 9
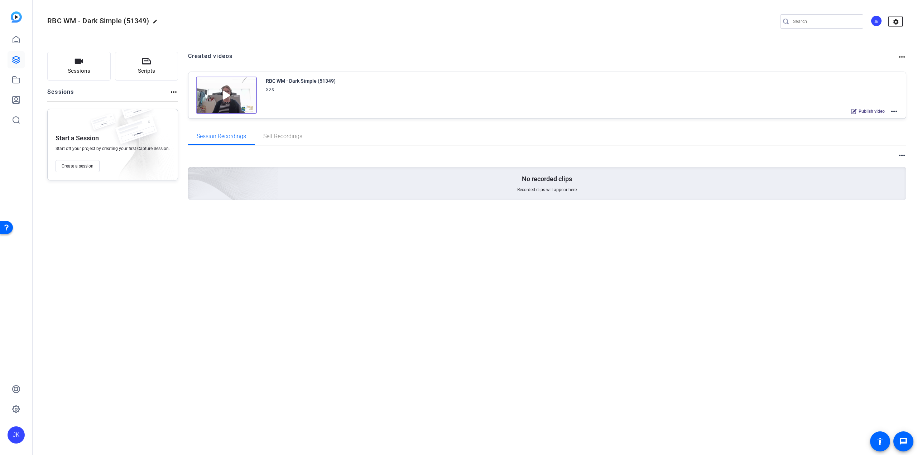
click at [687, 21] on mat-icon "settings" at bounding box center [895, 21] width 14 height 11
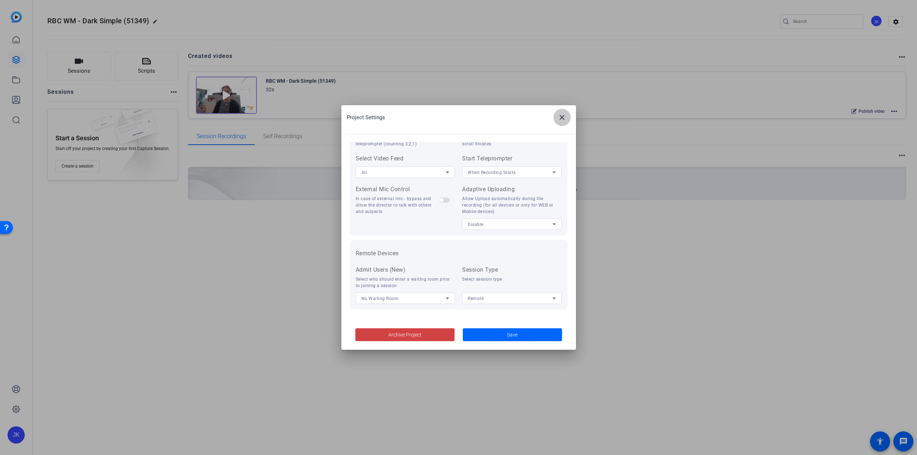
click at [562, 114] on mat-icon "close" at bounding box center [562, 117] width 9 height 9
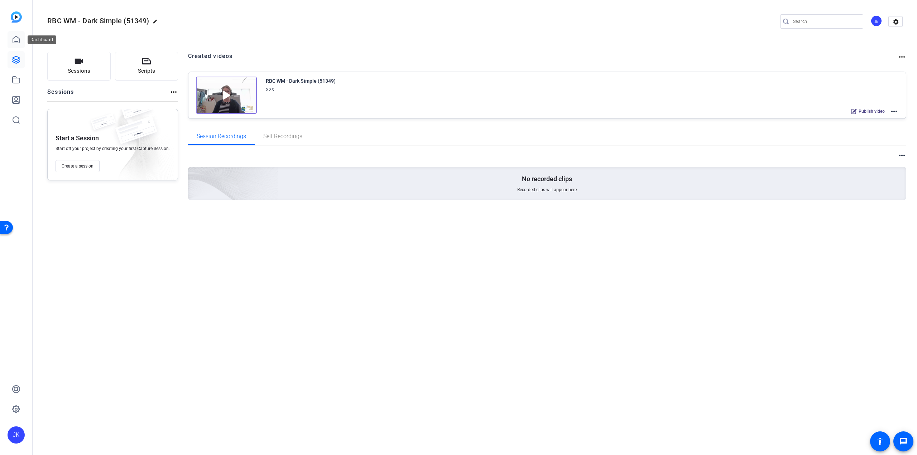
click at [20, 43] on icon at bounding box center [16, 39] width 9 height 9
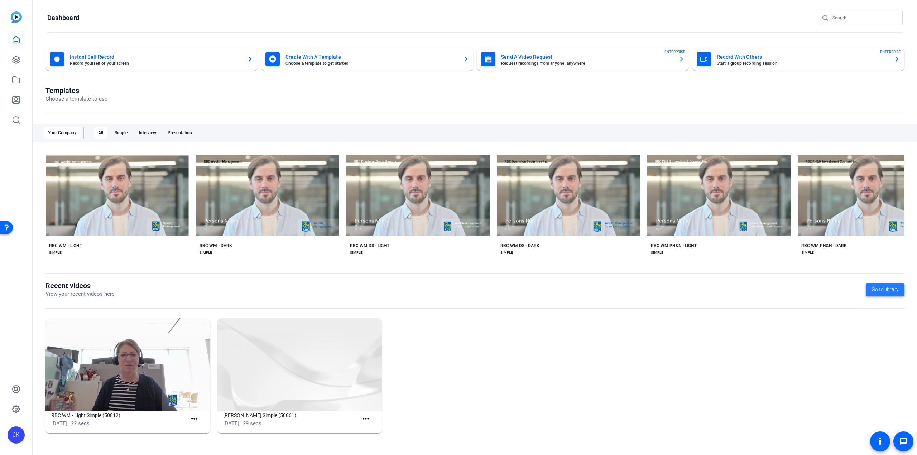
click at [687, 291] on span "Go to library" at bounding box center [884, 290] width 27 height 8
click at [18, 82] on icon at bounding box center [16, 80] width 9 height 9
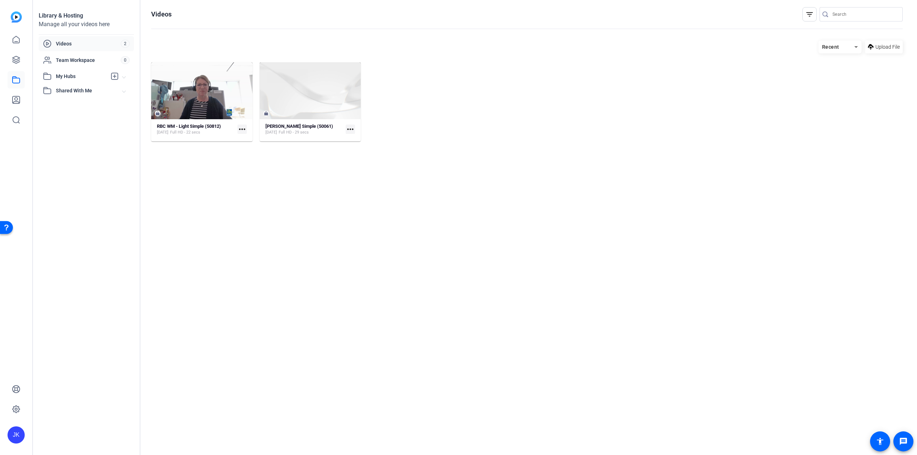
click at [97, 46] on span "Videos" at bounding box center [88, 43] width 65 height 7
click at [66, 91] on span "Shared With Me" at bounding box center [89, 91] width 67 height 8
click at [16, 41] on icon at bounding box center [16, 39] width 9 height 9
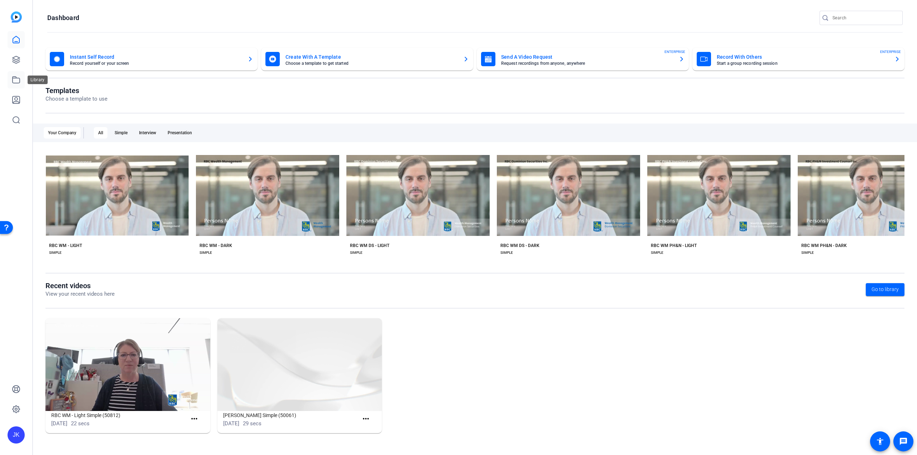
click at [18, 80] on icon at bounding box center [16, 80] width 9 height 9
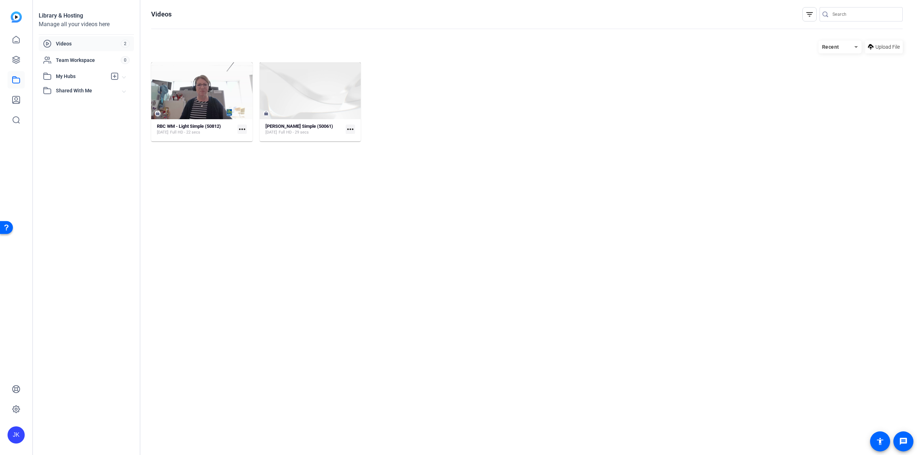
click at [82, 43] on span "Videos" at bounding box center [88, 43] width 65 height 7
click at [17, 103] on icon at bounding box center [16, 99] width 7 height 7
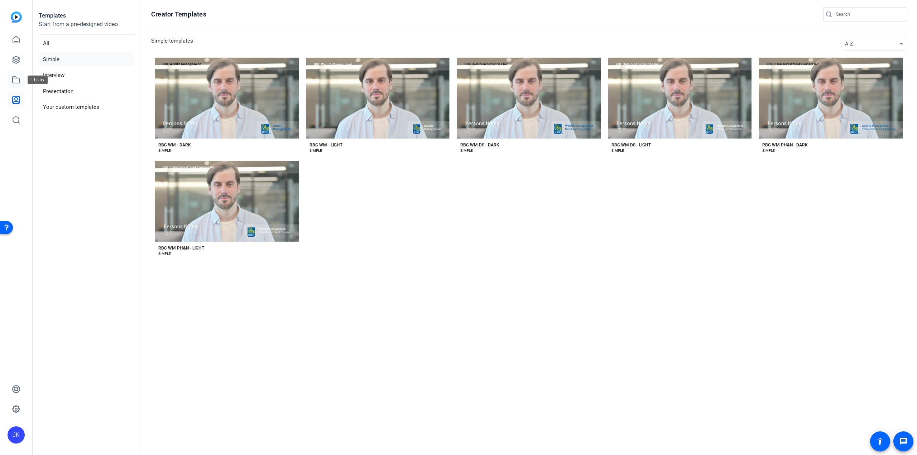
click at [17, 80] on icon at bounding box center [16, 80] width 9 height 9
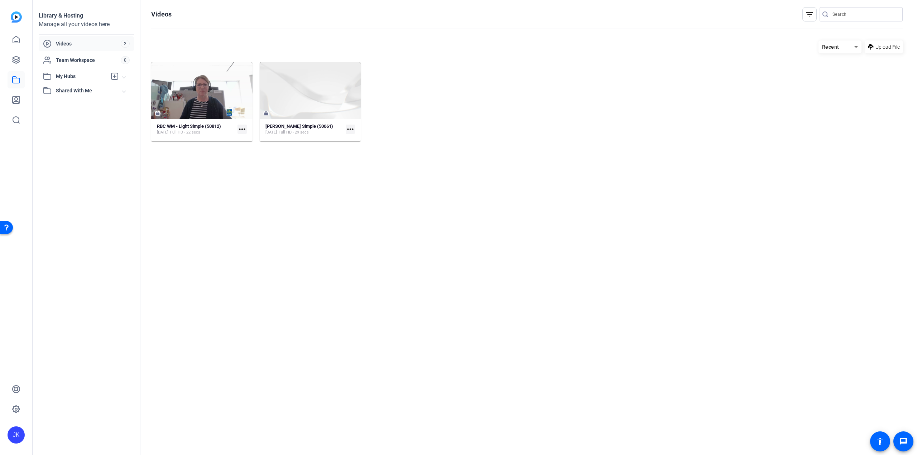
click at [67, 90] on span "Shared With Me" at bounding box center [89, 91] width 67 height 8
click at [73, 76] on span "My Hubs" at bounding box center [81, 77] width 51 height 8
click at [75, 61] on span "Team Workspace" at bounding box center [88, 60] width 65 height 7
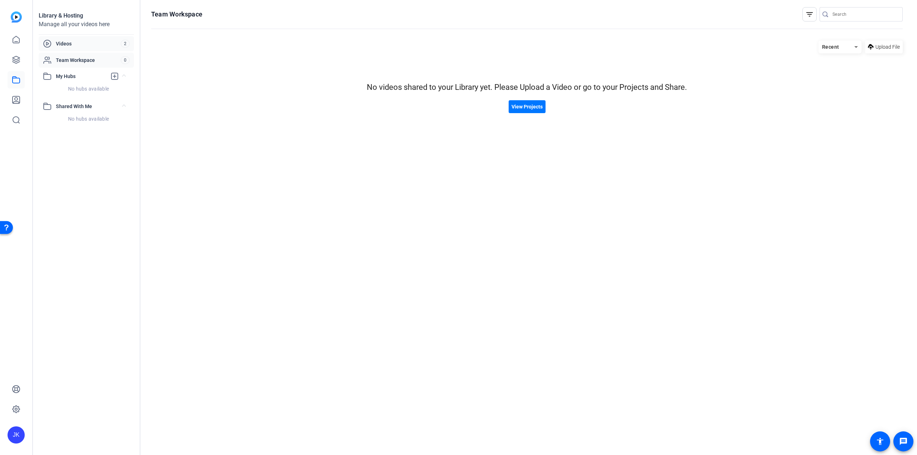
click at [87, 42] on span "Videos" at bounding box center [88, 43] width 65 height 7
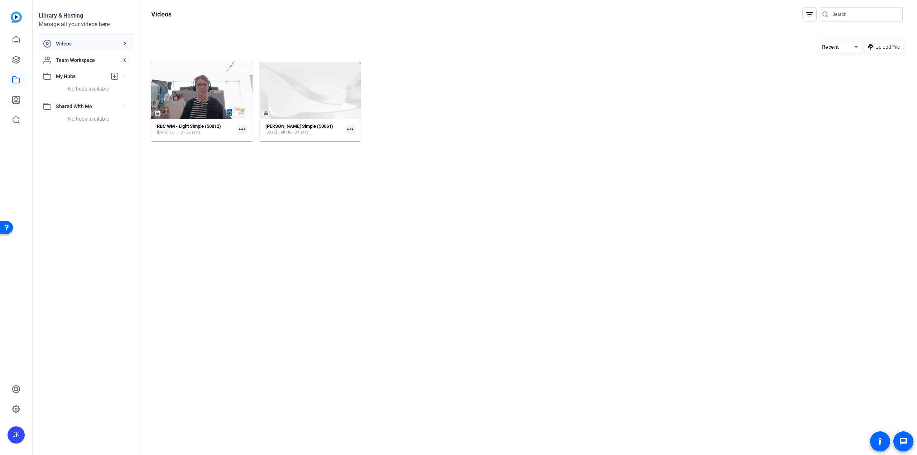
click at [687, 50] on span "Recent" at bounding box center [830, 47] width 17 height 6
click at [687, 50] on div at bounding box center [458, 227] width 917 height 455
click at [687, 46] on span "Upload File" at bounding box center [887, 47] width 24 height 8
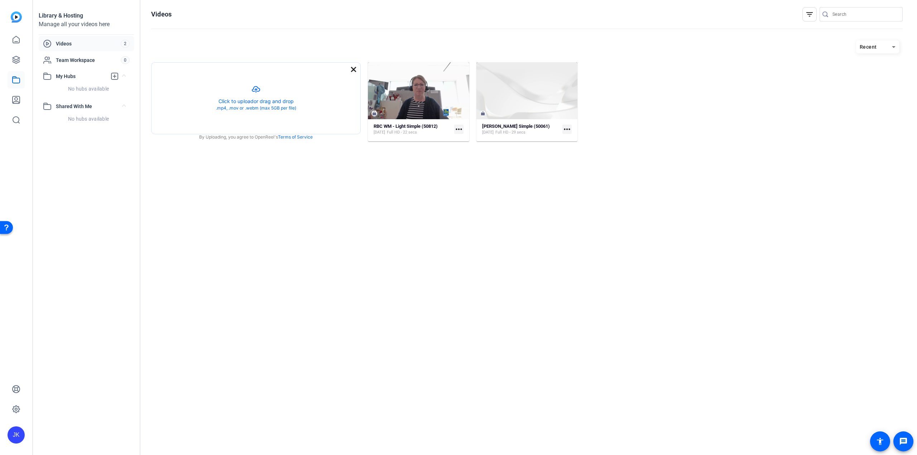
click at [352, 71] on mat-icon "close" at bounding box center [353, 69] width 9 height 9
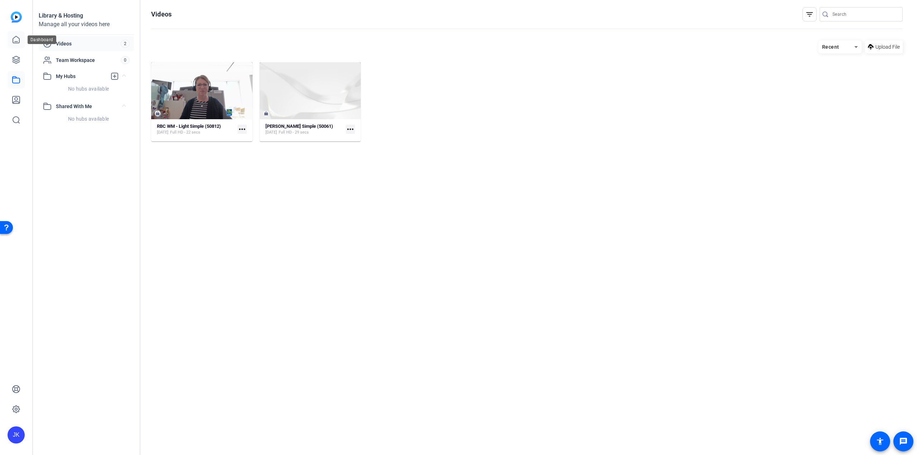
click at [15, 42] on icon at bounding box center [16, 39] width 9 height 9
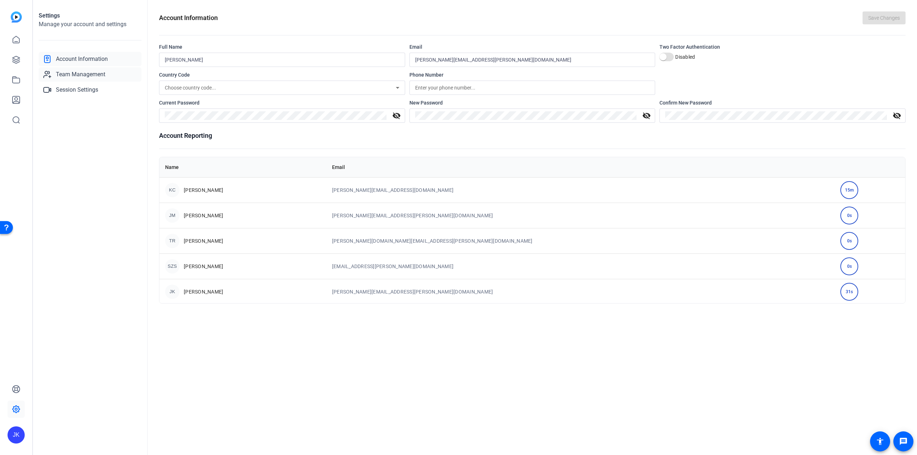
click at [76, 78] on span "Team Management" at bounding box center [80, 74] width 49 height 9
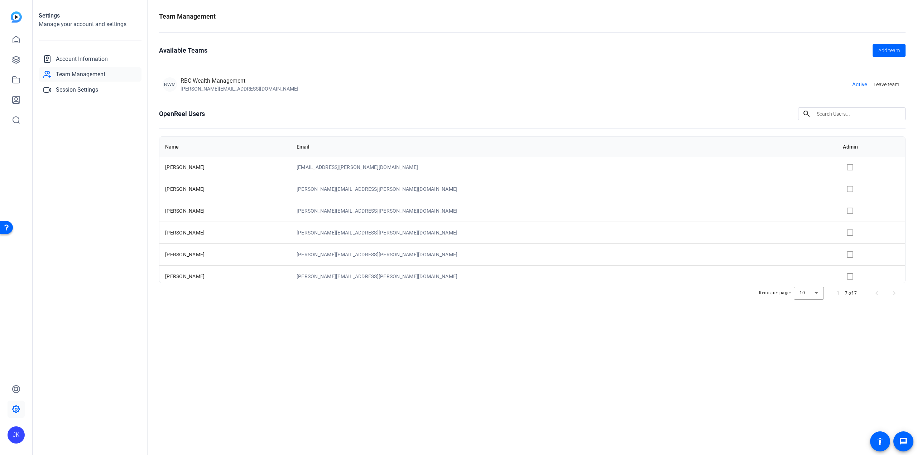
scroll to position [27, 0]
click at [182, 208] on span "[PERSON_NAME]" at bounding box center [184, 207] width 39 height 6
click at [18, 433] on div "JK" at bounding box center [16, 435] width 17 height 17
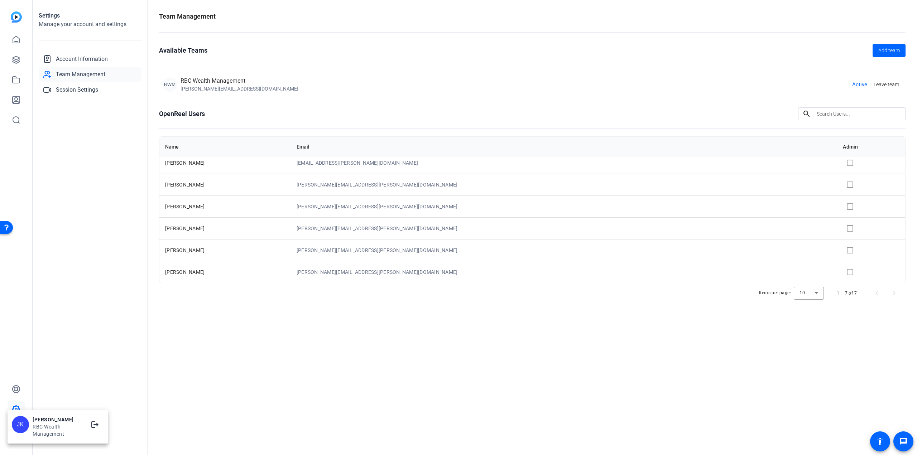
click at [72, 378] on div at bounding box center [458, 227] width 917 height 455
click at [17, 408] on icon at bounding box center [16, 409] width 2 height 2
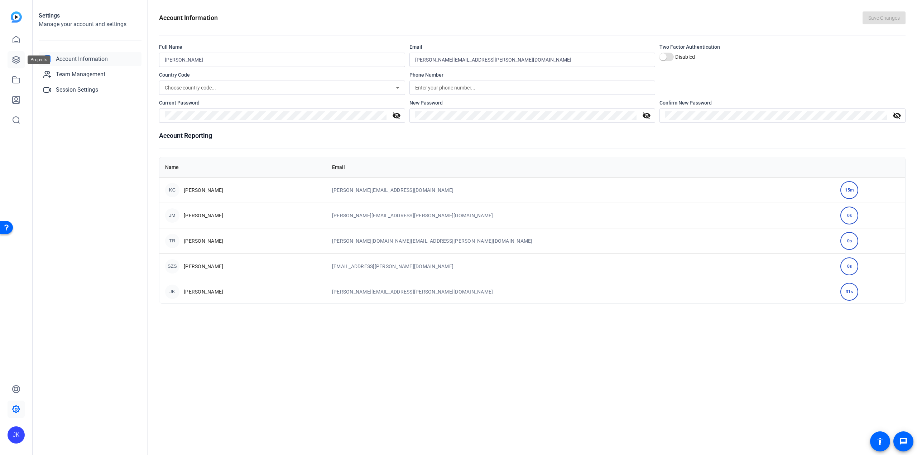
click at [18, 58] on icon at bounding box center [16, 60] width 9 height 9
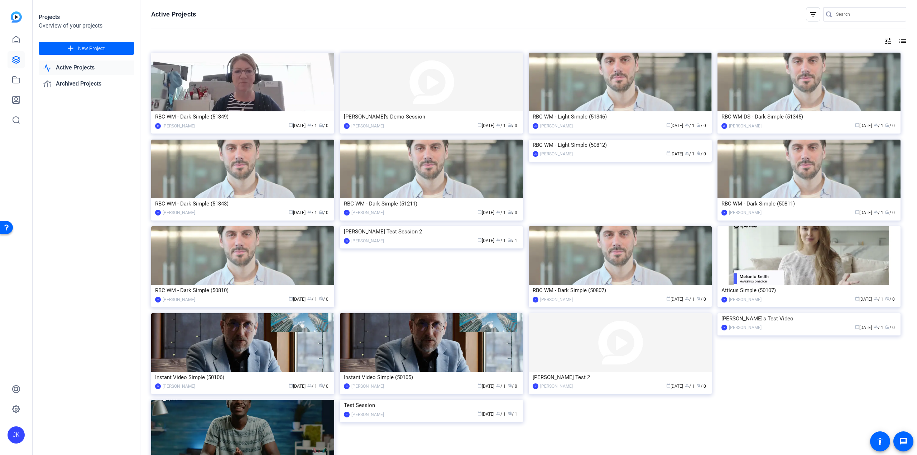
click at [83, 67] on link "Active Projects" at bounding box center [86, 68] width 95 height 15
click at [80, 70] on link "Active Projects" at bounding box center [86, 68] width 95 height 15
click at [75, 67] on link "Active Projects" at bounding box center [86, 68] width 95 height 15
click at [72, 85] on link "Archived Projects" at bounding box center [86, 84] width 95 height 15
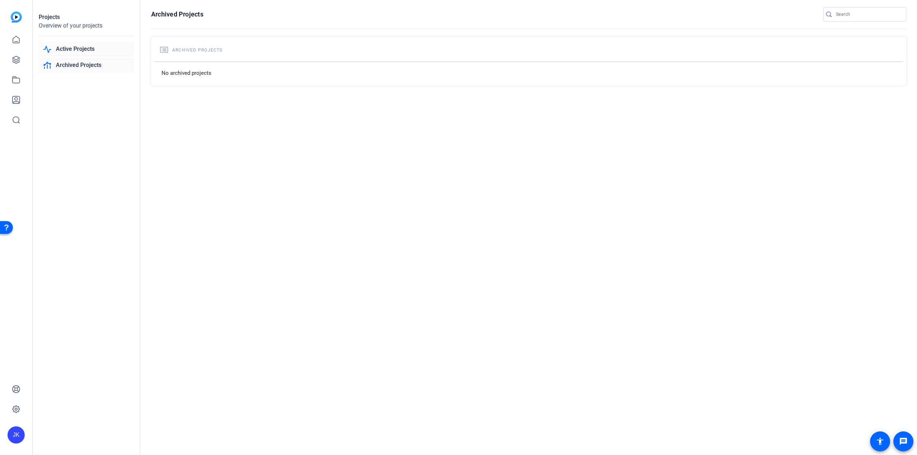
click at [85, 53] on link "Active Projects" at bounding box center [86, 49] width 95 height 15
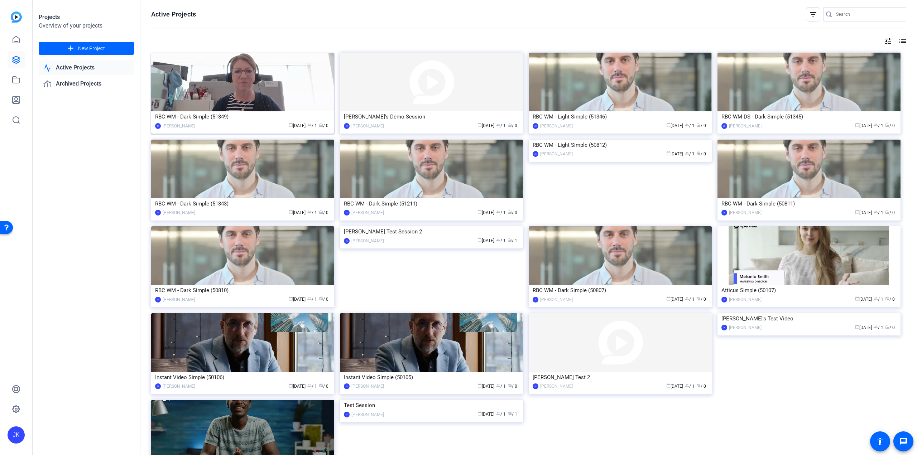
click at [220, 100] on img at bounding box center [242, 82] width 183 height 59
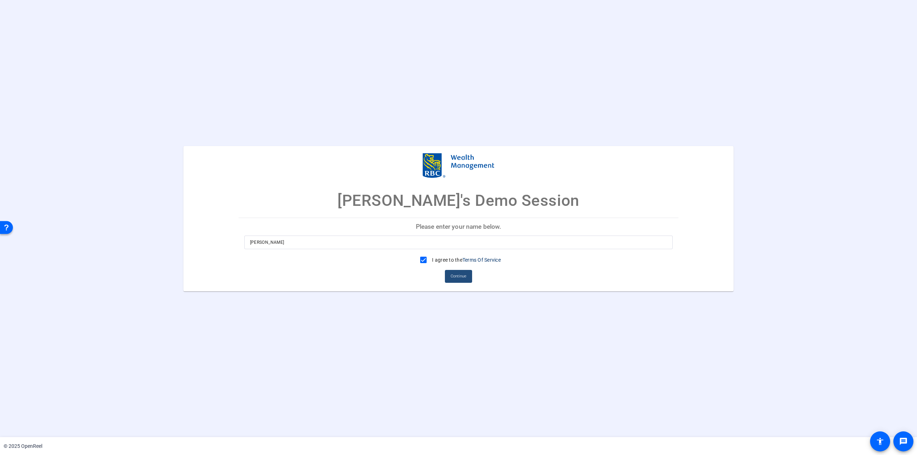
click at [462, 277] on span "Continue" at bounding box center [459, 276] width 16 height 11
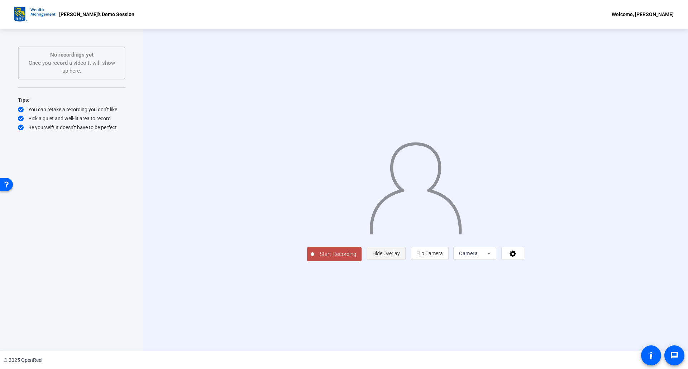
click at [400, 256] on span "Hide Overlay" at bounding box center [386, 254] width 28 height 6
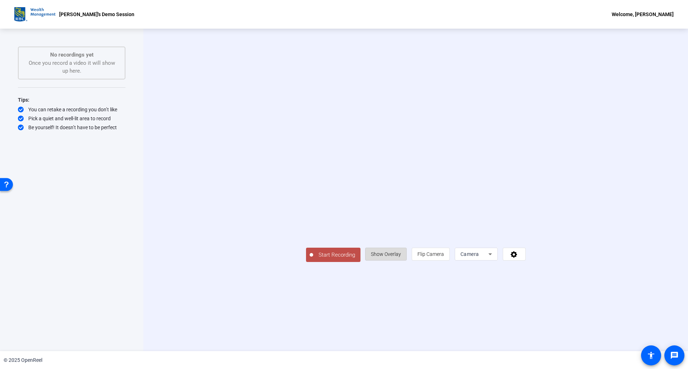
click at [401, 257] on span "Show Overlay" at bounding box center [386, 254] width 30 height 6
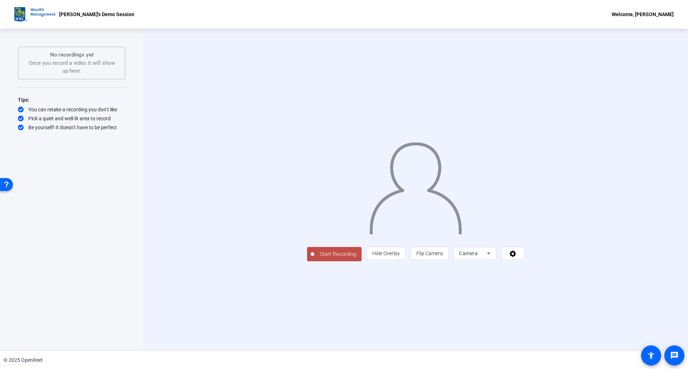
click at [314, 259] on span "Start Recording" at bounding box center [337, 254] width 47 height 8
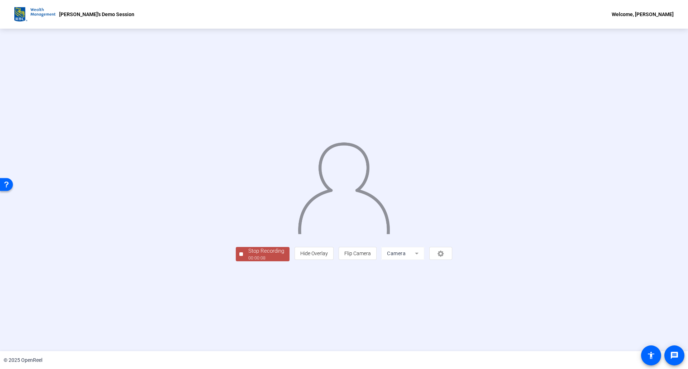
click at [248, 261] on div "00:00:08" at bounding box center [266, 258] width 36 height 6
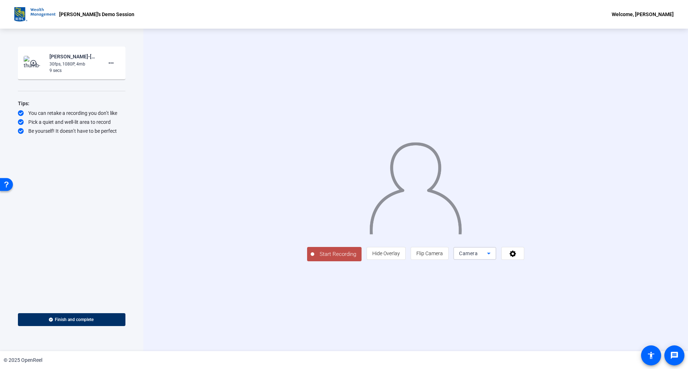
click at [493, 258] on icon at bounding box center [488, 253] width 9 height 9
click at [558, 334] on span "Screen" at bounding box center [553, 332] width 14 height 9
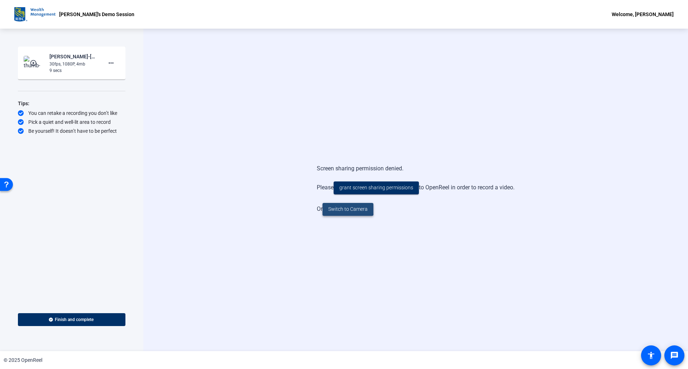
click at [344, 208] on span "Switch to Camera" at bounding box center [347, 210] width 39 height 8
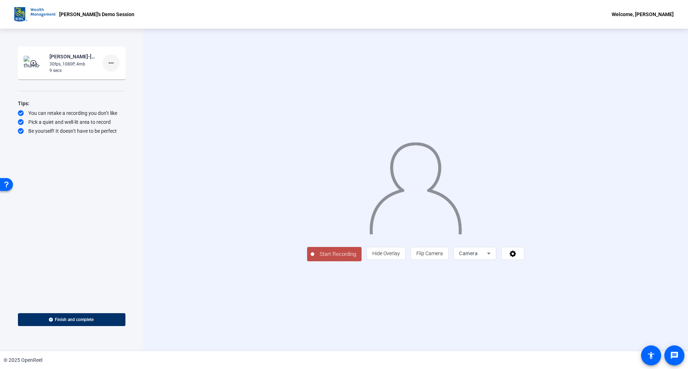
click at [111, 62] on mat-icon "more_horiz" at bounding box center [111, 63] width 9 height 9
click at [388, 355] on div at bounding box center [344, 184] width 688 height 369
click at [675, 356] on mat-icon "message" at bounding box center [674, 355] width 9 height 9
click at [314, 259] on span "Start Recording" at bounding box center [337, 254] width 47 height 8
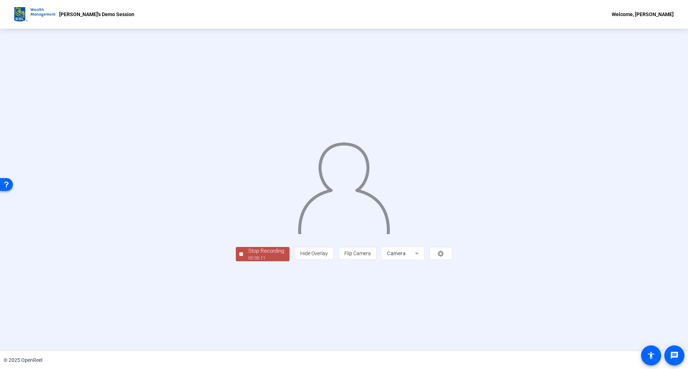
click at [248, 261] on div "00:00:11" at bounding box center [266, 258] width 36 height 6
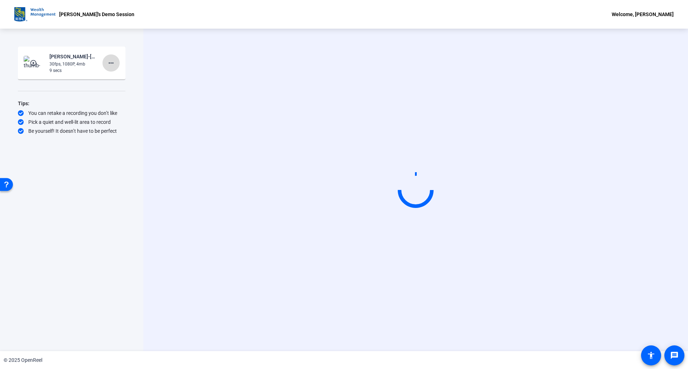
click at [112, 62] on mat-icon "more_horiz" at bounding box center [111, 63] width 9 height 9
click at [416, 183] on div at bounding box center [344, 184] width 688 height 369
click at [73, 64] on div "[PERSON_NAME]-[PERSON_NAME]-s Demo Session-[PERSON_NAME]-s Demo Session-1758041…" at bounding box center [74, 80] width 72 height 32
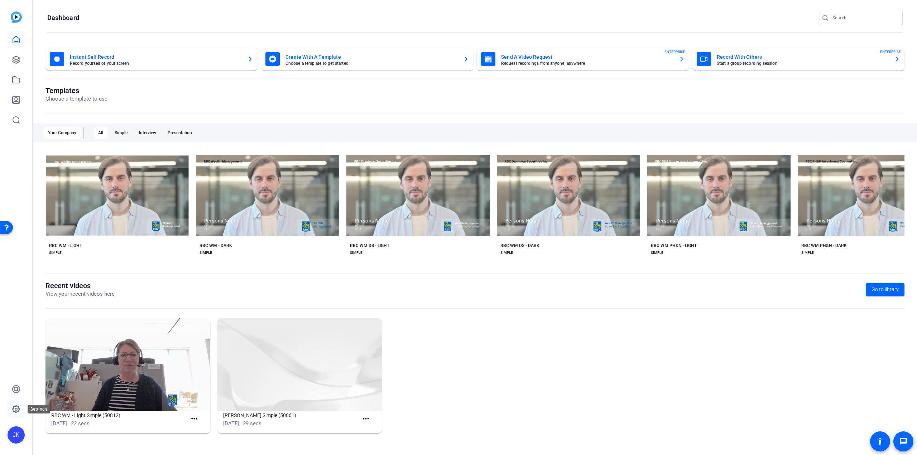
click at [17, 408] on icon at bounding box center [16, 409] width 2 height 2
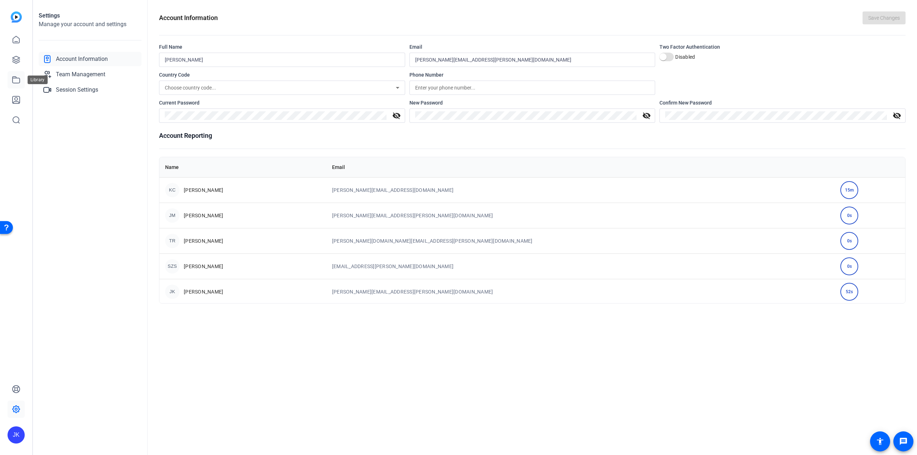
click at [18, 80] on icon at bounding box center [16, 80] width 9 height 9
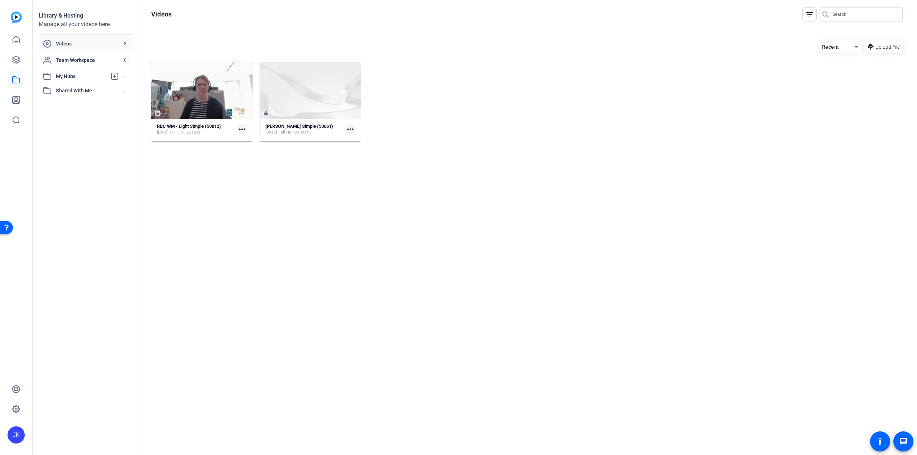
click at [66, 44] on span "Videos" at bounding box center [88, 43] width 65 height 7
click at [67, 88] on span "Shared With Me" at bounding box center [89, 91] width 67 height 8
click at [83, 101] on div "No hubs available" at bounding box center [88, 103] width 91 height 7
click at [843, 45] on div "Recent" at bounding box center [836, 47] width 36 height 9
click at [843, 45] on div at bounding box center [458, 227] width 917 height 455
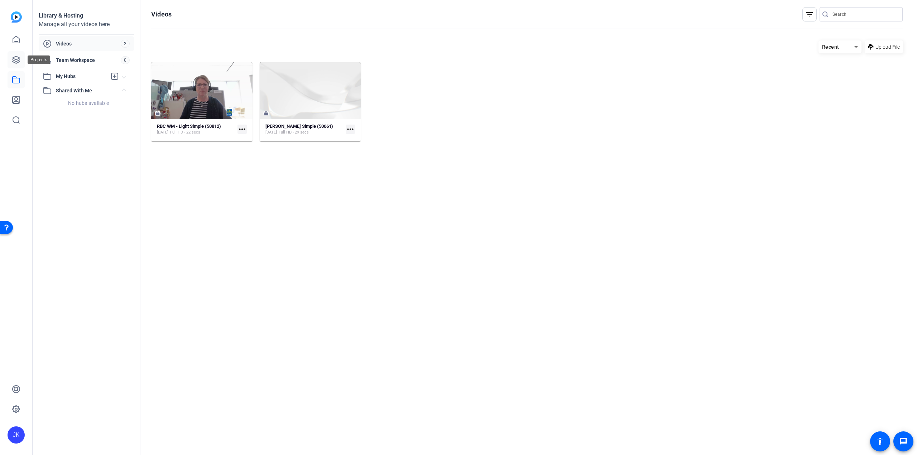
click at [16, 59] on icon at bounding box center [16, 60] width 9 height 9
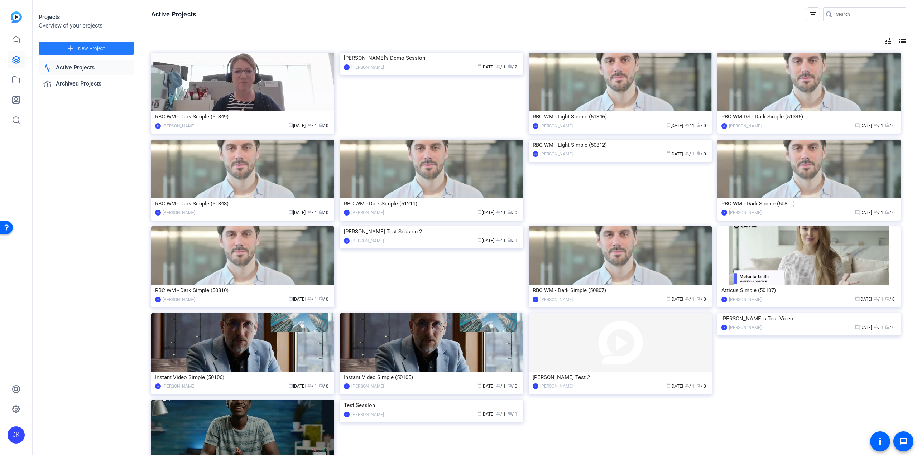
click at [100, 45] on span "New Project" at bounding box center [91, 49] width 27 height 8
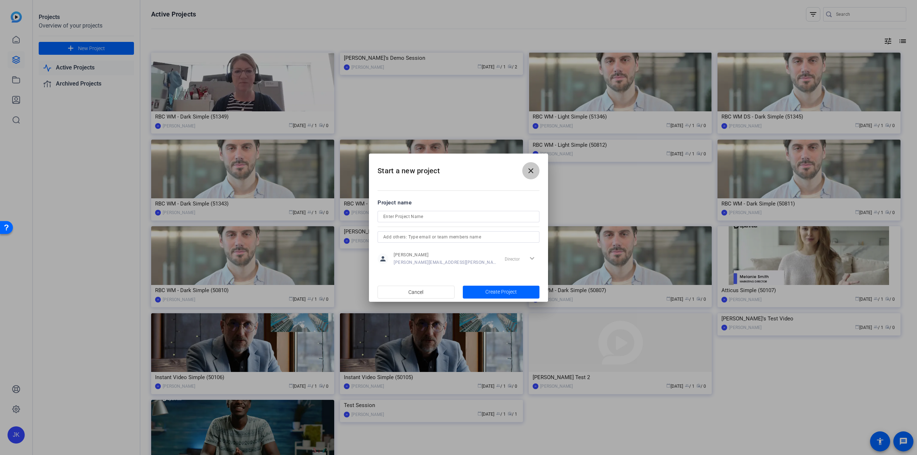
click at [533, 170] on mat-icon "close" at bounding box center [530, 171] width 9 height 9
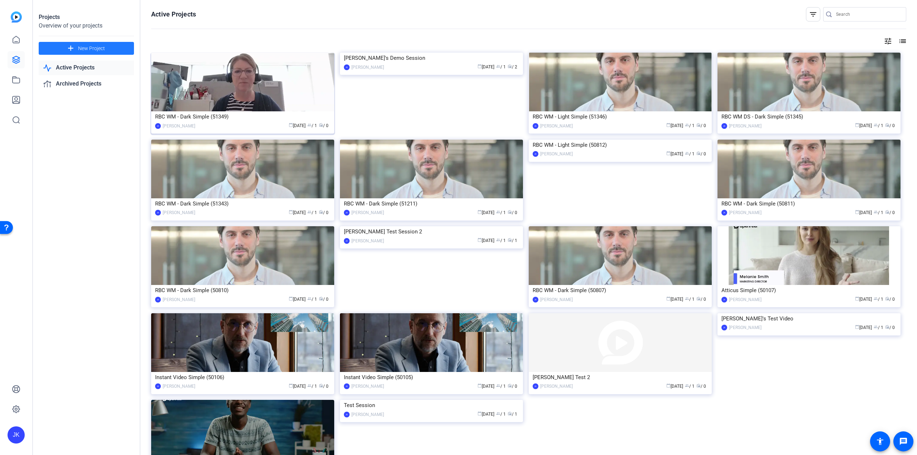
click at [260, 123] on div "calendar_today [DATE] group / 1 radio / 0" at bounding box center [264, 126] width 131 height 8
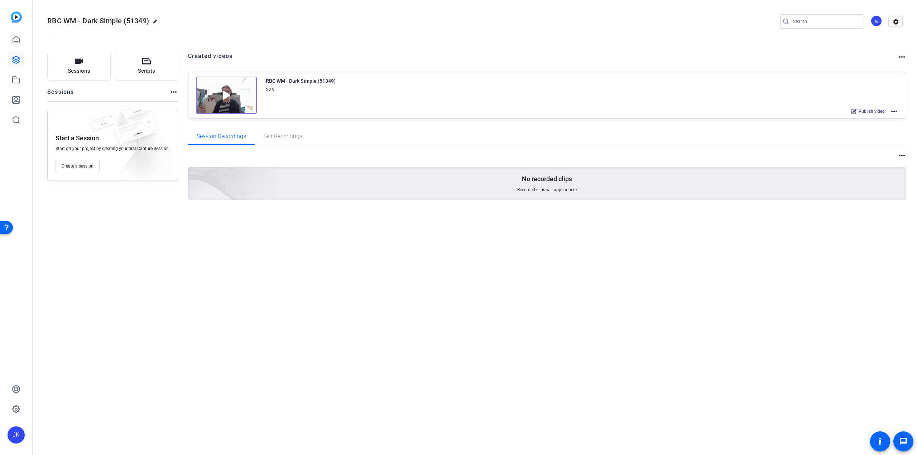
click at [902, 57] on mat-icon "more_horiz" at bounding box center [901, 57] width 9 height 9
click at [902, 57] on div at bounding box center [458, 227] width 917 height 455
click at [898, 18] on mat-icon "settings" at bounding box center [895, 21] width 14 height 11
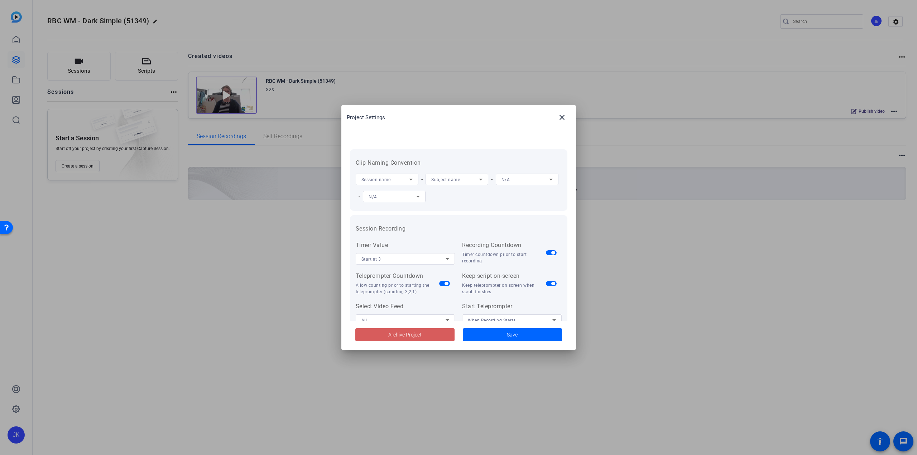
click at [423, 335] on span at bounding box center [404, 334] width 99 height 17
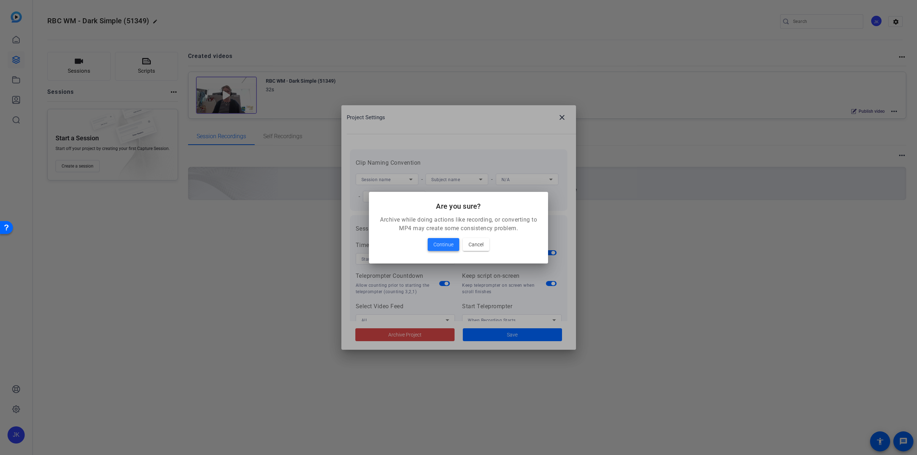
click at [445, 244] on span "Continue" at bounding box center [443, 244] width 20 height 9
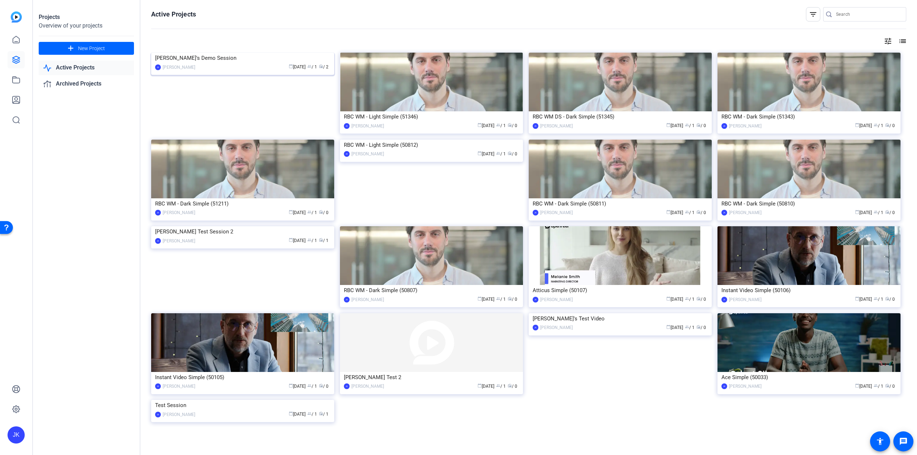
click at [224, 53] on img at bounding box center [242, 53] width 183 height 0
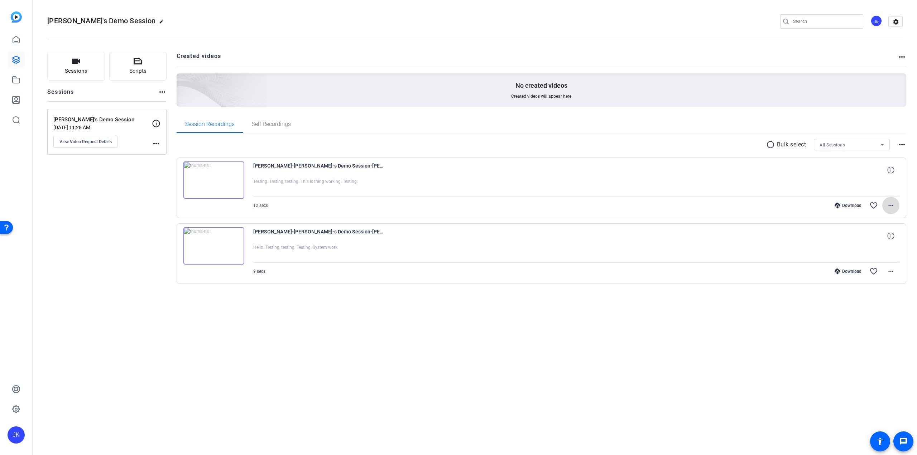
click at [887, 204] on mat-icon "more_horiz" at bounding box center [890, 205] width 9 height 9
click at [299, 164] on div at bounding box center [458, 227] width 917 height 455
click at [157, 144] on mat-icon "more_horiz" at bounding box center [156, 143] width 9 height 9
click at [157, 144] on div at bounding box center [458, 227] width 917 height 455
click at [78, 120] on p "[PERSON_NAME]'s Demo Session" at bounding box center [102, 120] width 98 height 8
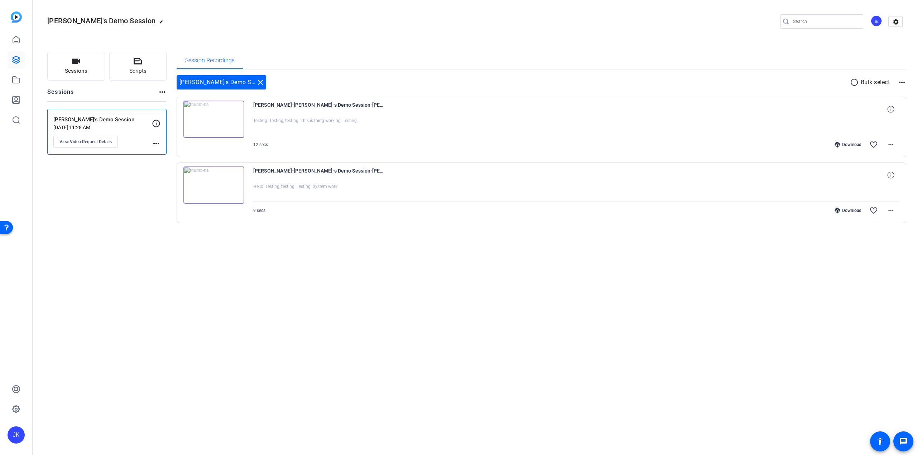
click at [810, 114] on div "[PERSON_NAME]-[PERSON_NAME]-s Demo Session-[PERSON_NAME]-s Demo Session-1758042…" at bounding box center [576, 109] width 646 height 17
click at [732, 135] on div at bounding box center [576, 127] width 646 height 18
click at [890, 143] on mat-icon "more_horiz" at bounding box center [890, 144] width 9 height 9
click at [869, 158] on span "Download Original" at bounding box center [872, 159] width 43 height 9
click at [210, 119] on img at bounding box center [213, 119] width 61 height 37
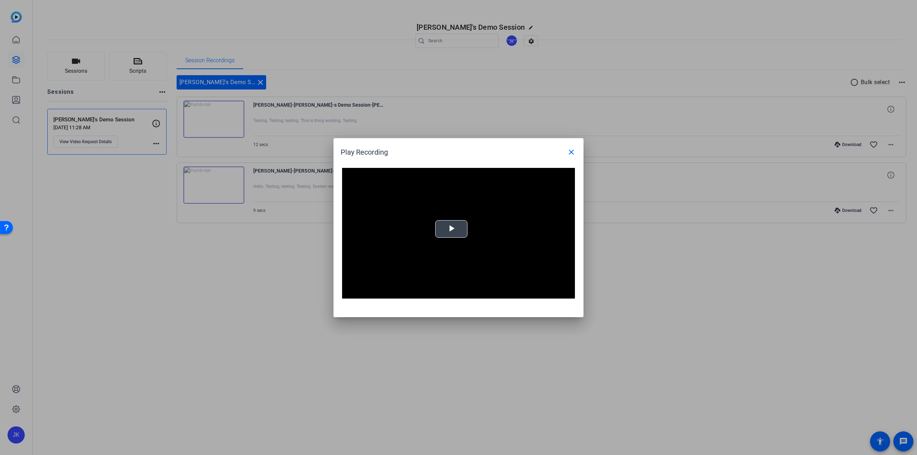
click at [451, 229] on span "Video Player" at bounding box center [451, 229] width 0 height 0
click at [570, 151] on mat-icon "close" at bounding box center [571, 152] width 9 height 9
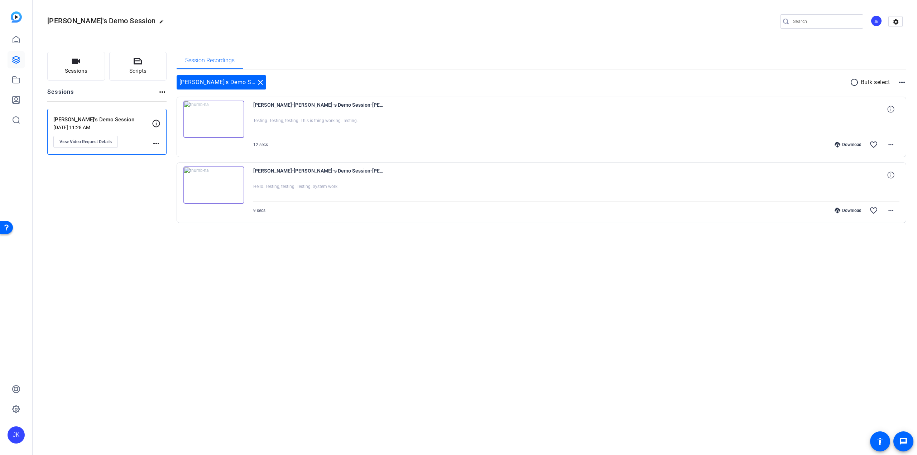
click at [857, 83] on mat-icon "radio_button_unchecked" at bounding box center [855, 82] width 11 height 9
click at [902, 83] on mat-icon "more_horiz" at bounding box center [901, 82] width 9 height 9
click at [902, 83] on div at bounding box center [458, 227] width 917 height 455
click at [889, 145] on mat-icon "more_horiz" at bounding box center [890, 144] width 9 height 9
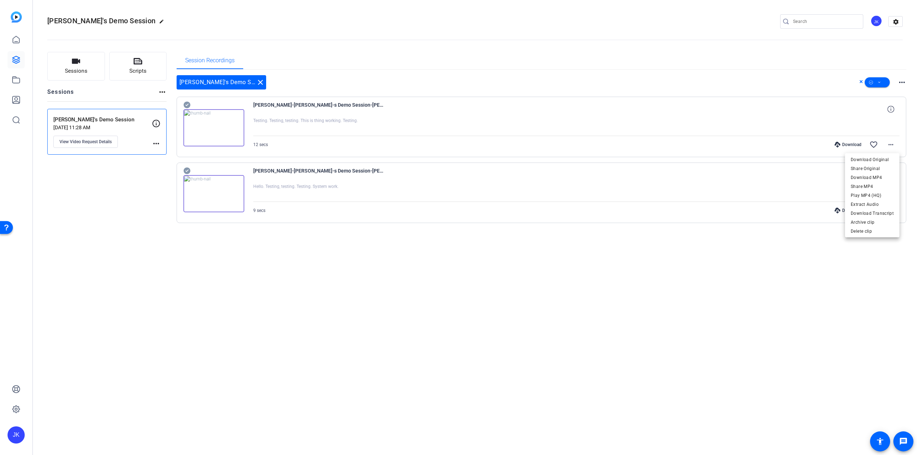
click at [139, 193] on div at bounding box center [458, 227] width 917 height 455
click at [899, 22] on mat-icon "settings" at bounding box center [895, 21] width 14 height 11
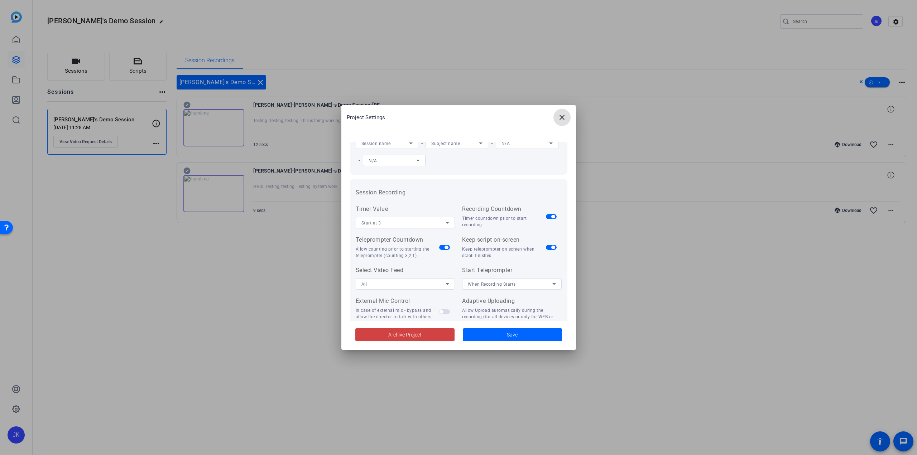
scroll to position [36, 0]
click at [502, 284] on span "When Recording Starts" at bounding box center [492, 284] width 48 height 5
click at [502, 284] on div at bounding box center [458, 227] width 917 height 455
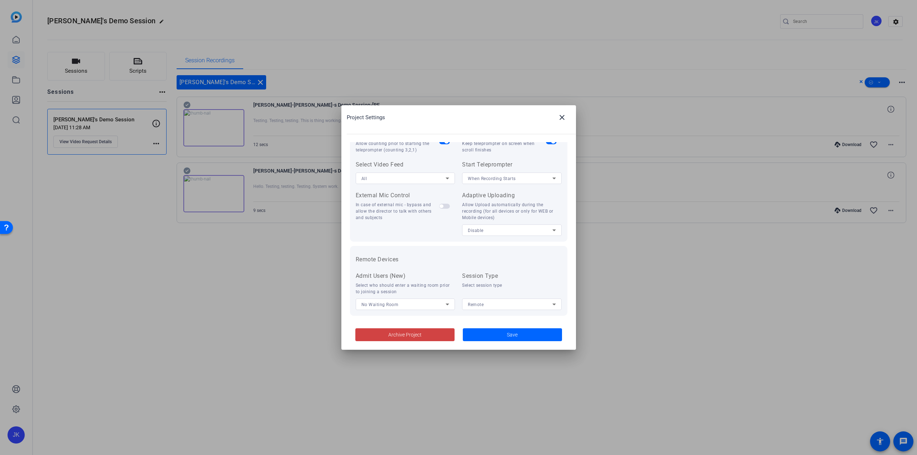
scroll to position [143, 0]
click at [377, 178] on div "All" at bounding box center [403, 177] width 85 height 9
click at [377, 178] on div at bounding box center [458, 227] width 917 height 455
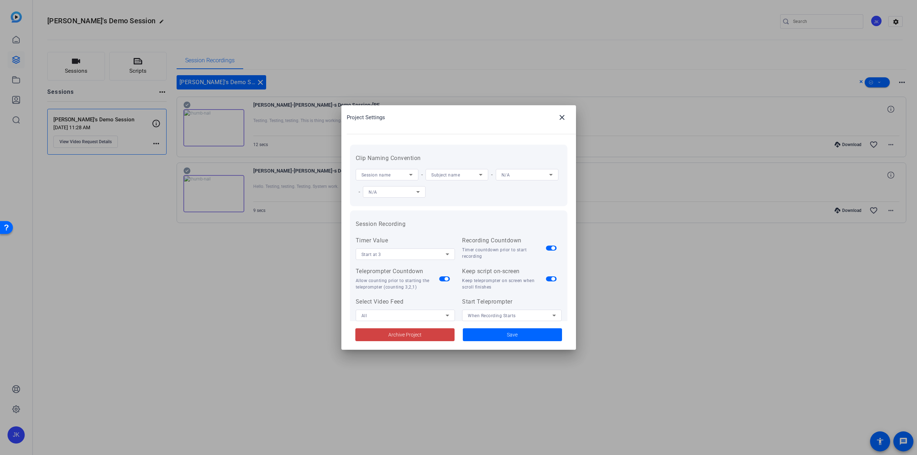
scroll to position [0, 0]
click at [562, 112] on span at bounding box center [561, 117] width 17 height 17
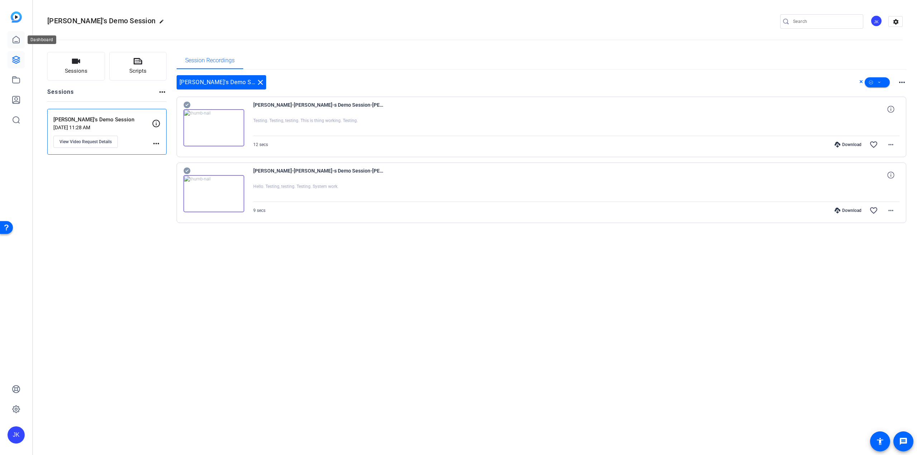
click at [16, 42] on icon at bounding box center [16, 39] width 6 height 7
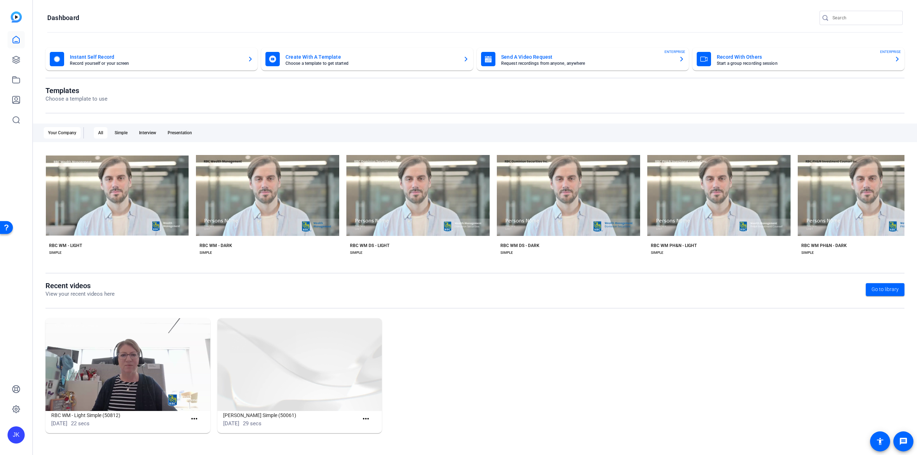
click at [332, 64] on mat-card-subtitle "Choose a template to get started" at bounding box center [371, 63] width 172 height 4
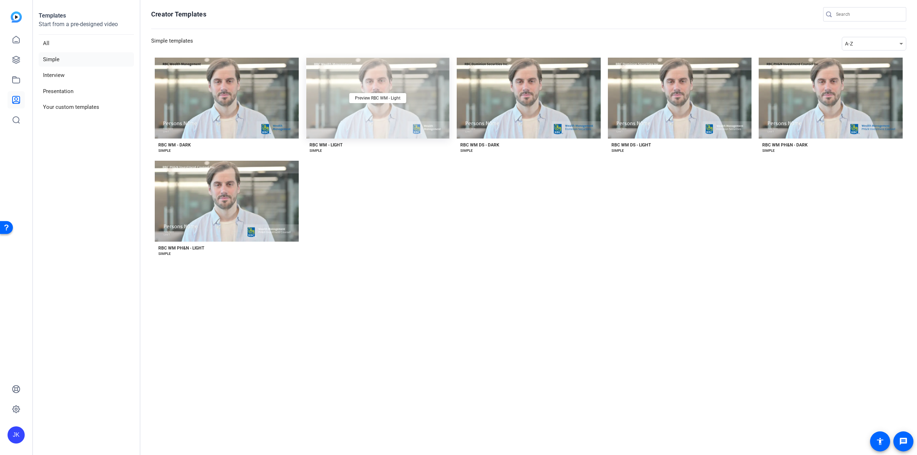
click at [350, 118] on div "Preview RBC WM - Light" at bounding box center [378, 98] width 144 height 81
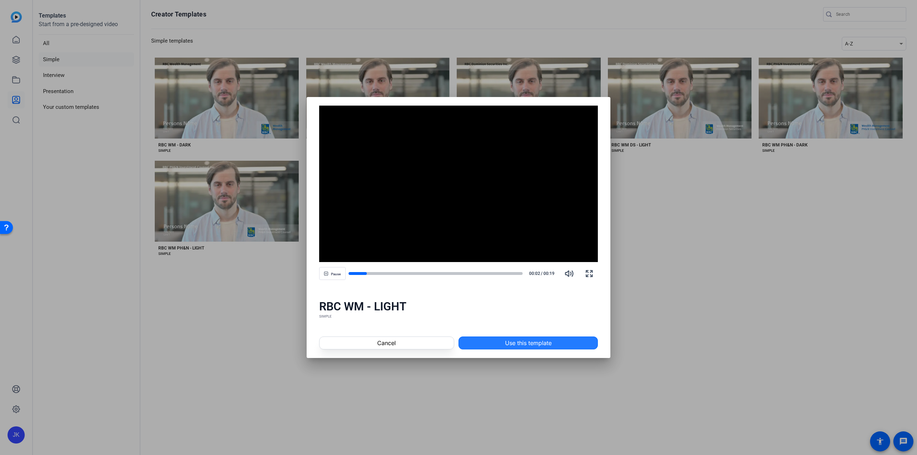
click at [546, 338] on span at bounding box center [528, 342] width 139 height 17
